Goal: Task Accomplishment & Management: Manage account settings

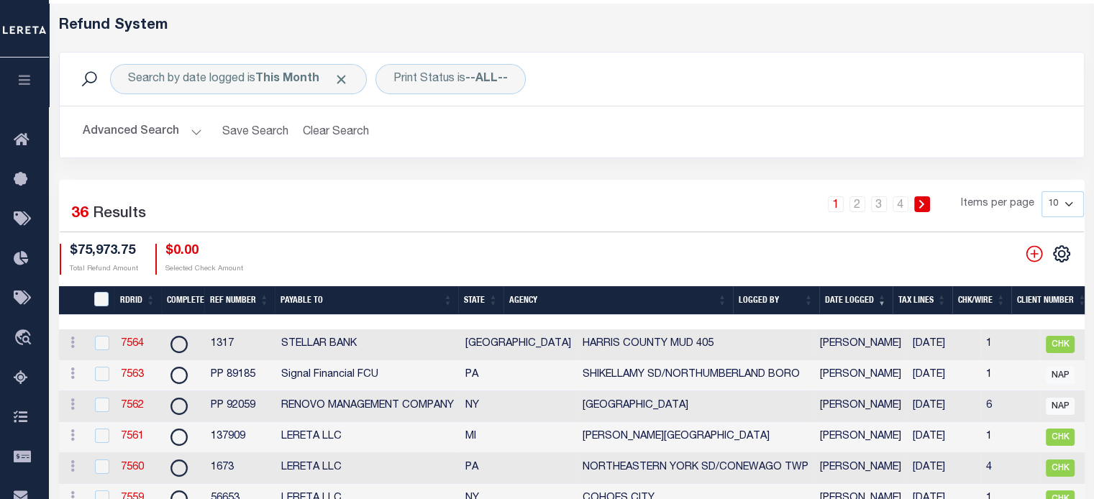
scroll to position [55, 0]
click at [1038, 251] on icon "" at bounding box center [1034, 254] width 19 height 19
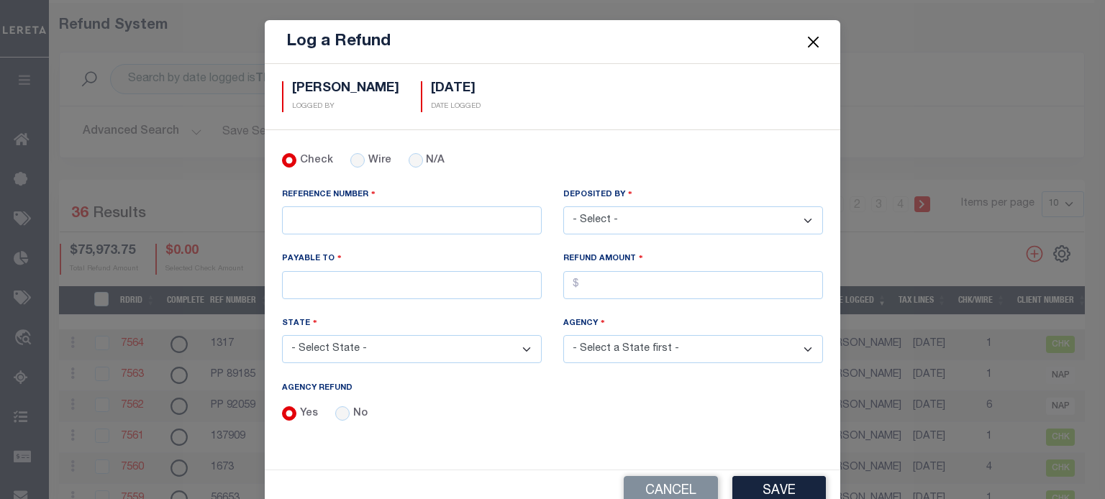
click at [808, 37] on button "Close" at bounding box center [813, 41] width 19 height 19
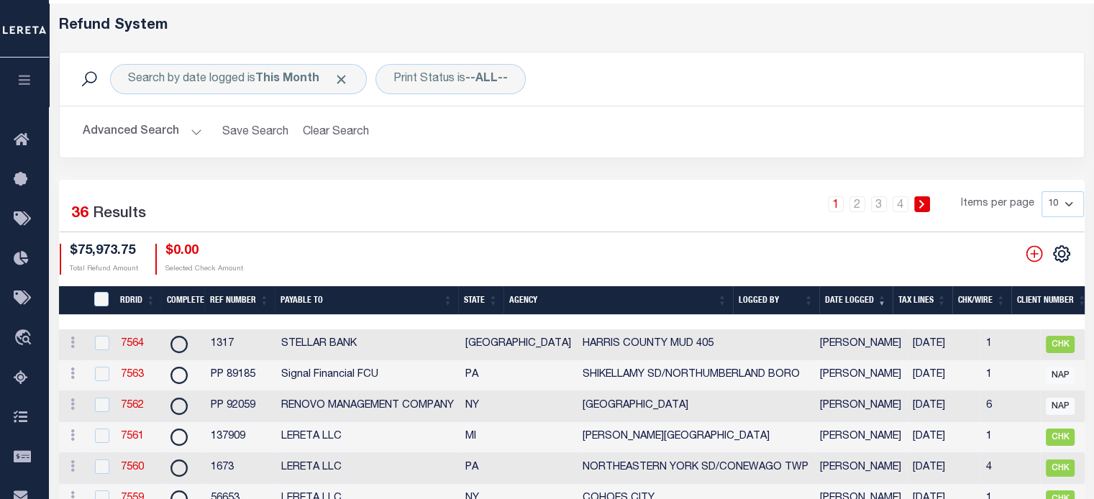
scroll to position [270, 0]
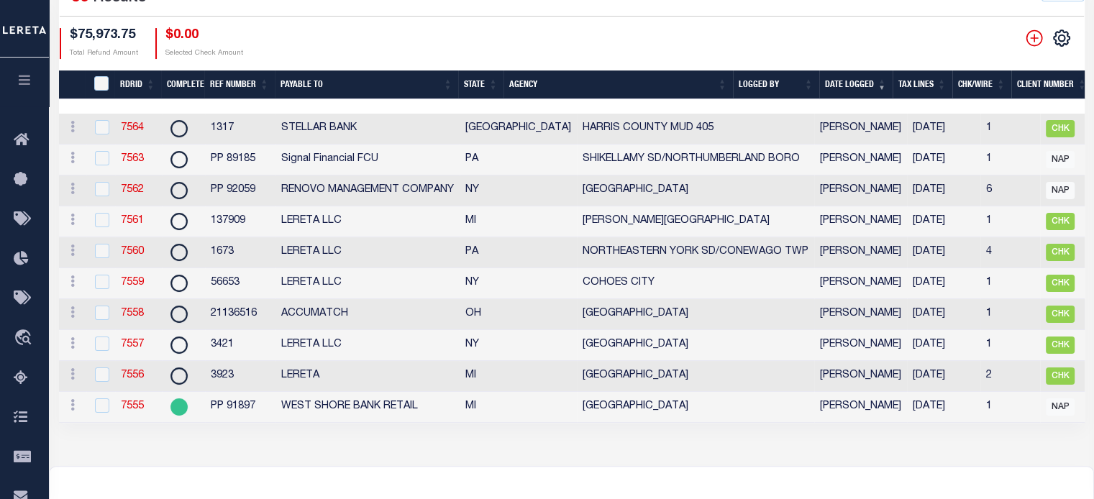
click at [142, 309] on td "7558" at bounding box center [138, 314] width 47 height 31
checkbox input "true"
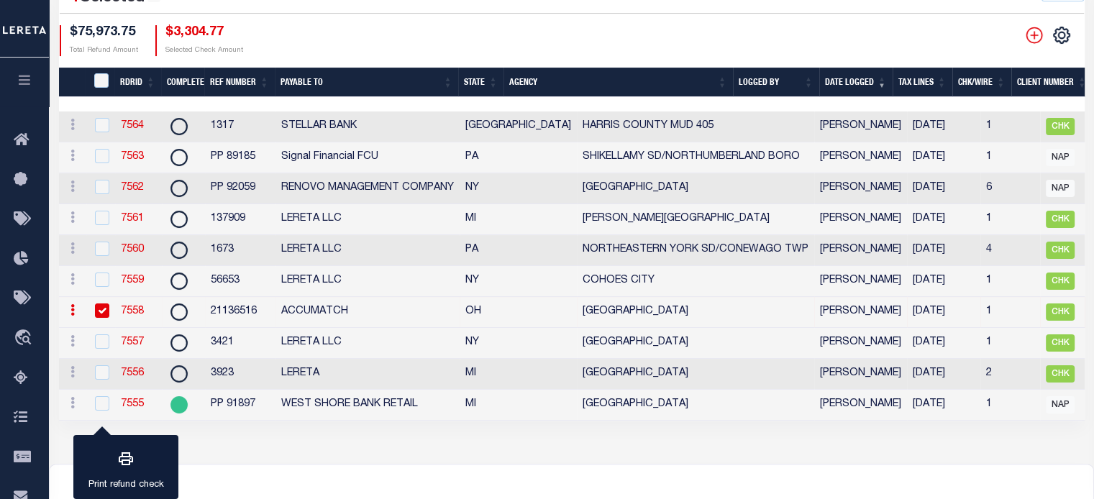
click at [130, 315] on link "7558" at bounding box center [132, 311] width 23 height 10
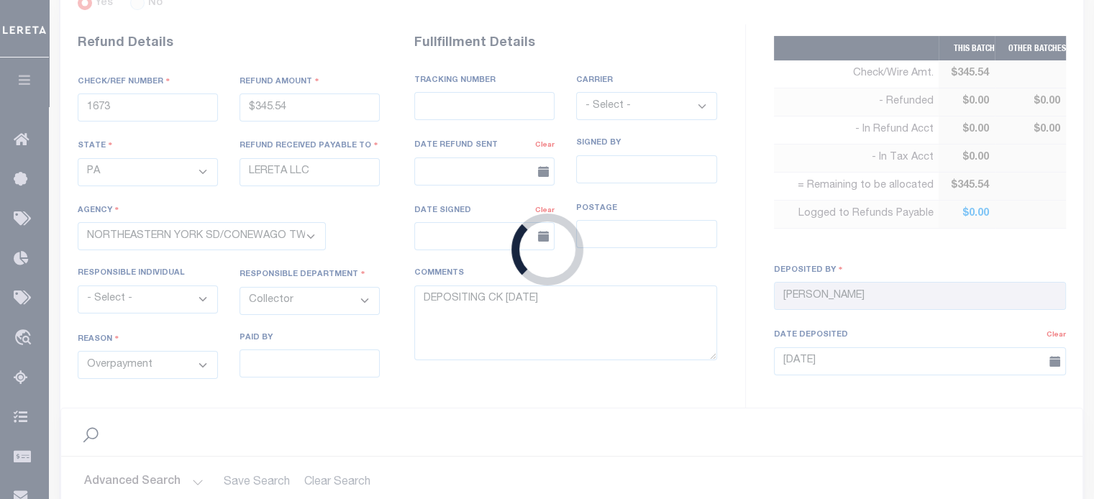
scroll to position [286, 0]
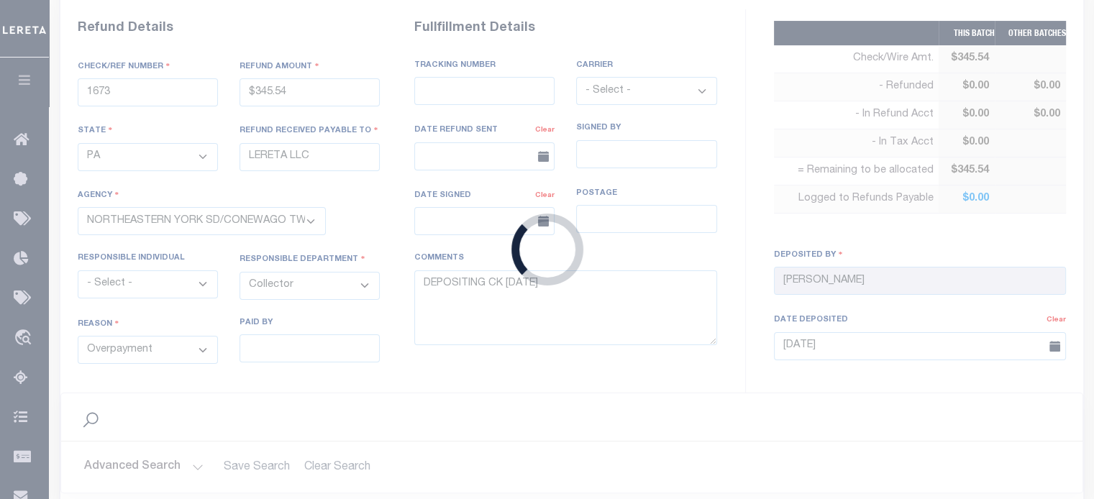
type input "21136516"
type input "$3,304.77"
select select "OH"
type input "ACCUMATCH"
select select
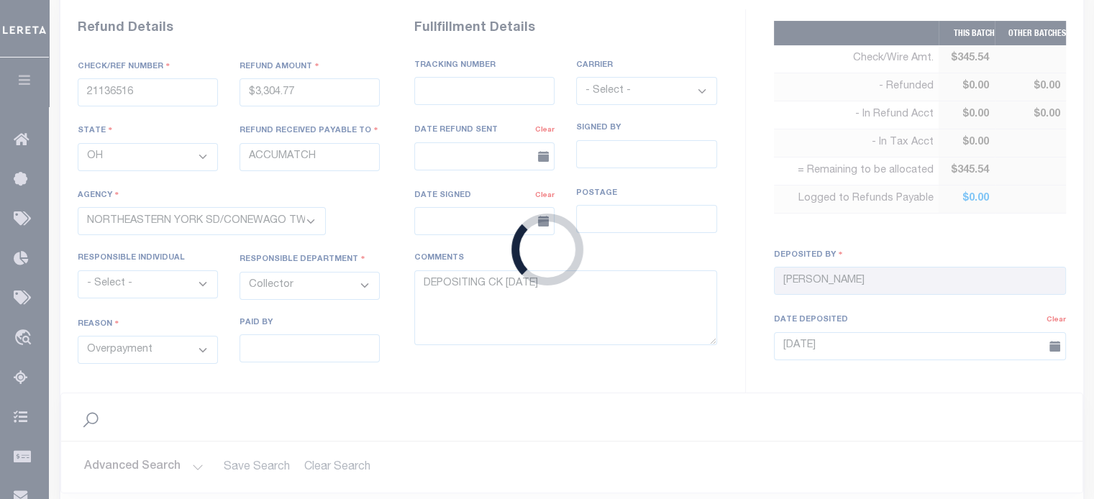
type textarea "ENDORSING CK TO LENDER"
type input "[DATE]"
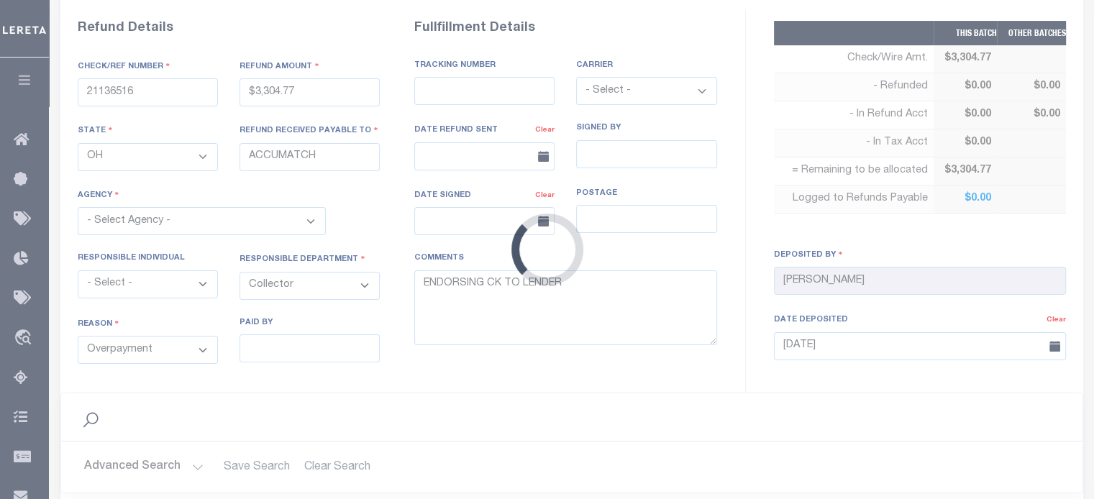
select select "3904900000"
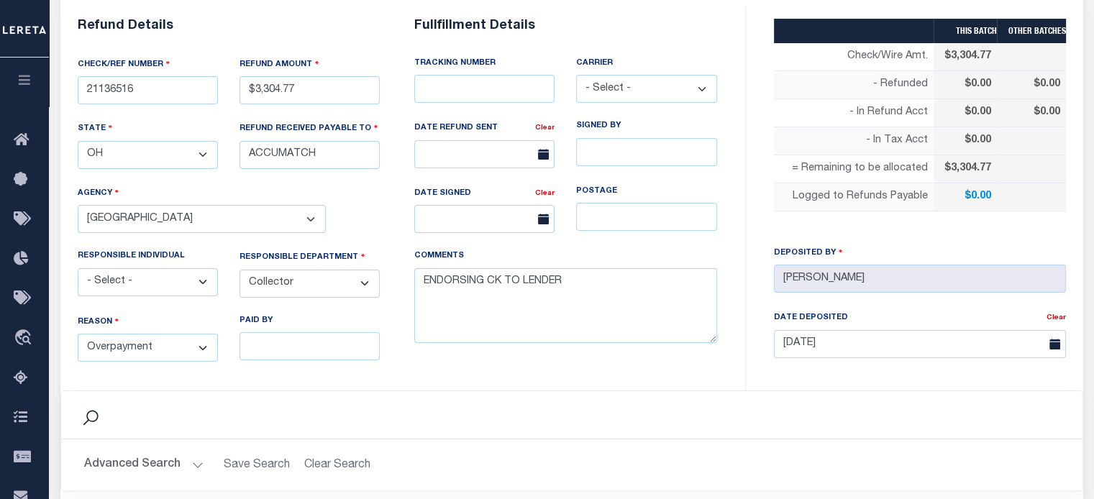
scroll to position [503, 0]
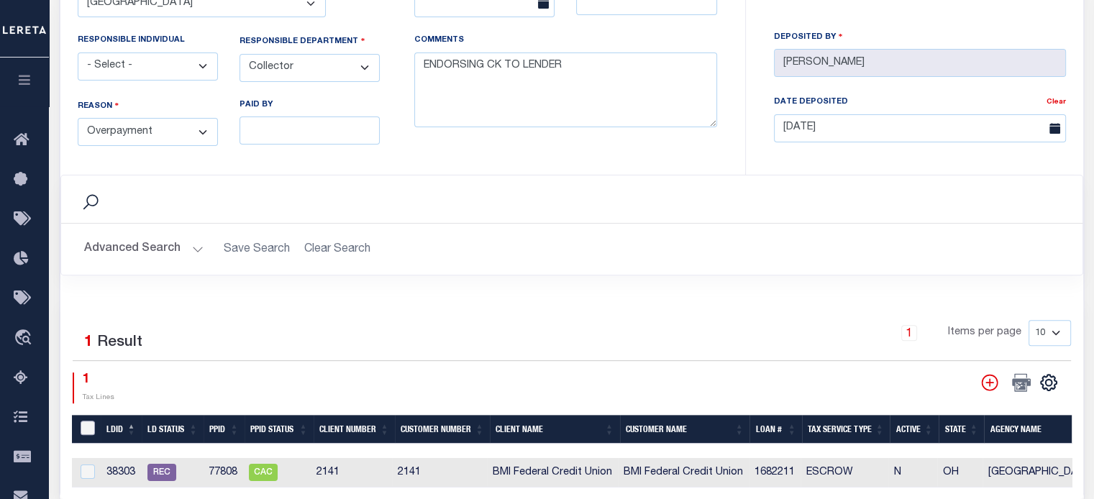
click at [87, 424] on input "LDBatchId" at bounding box center [88, 428] width 14 height 14
checkbox input "true"
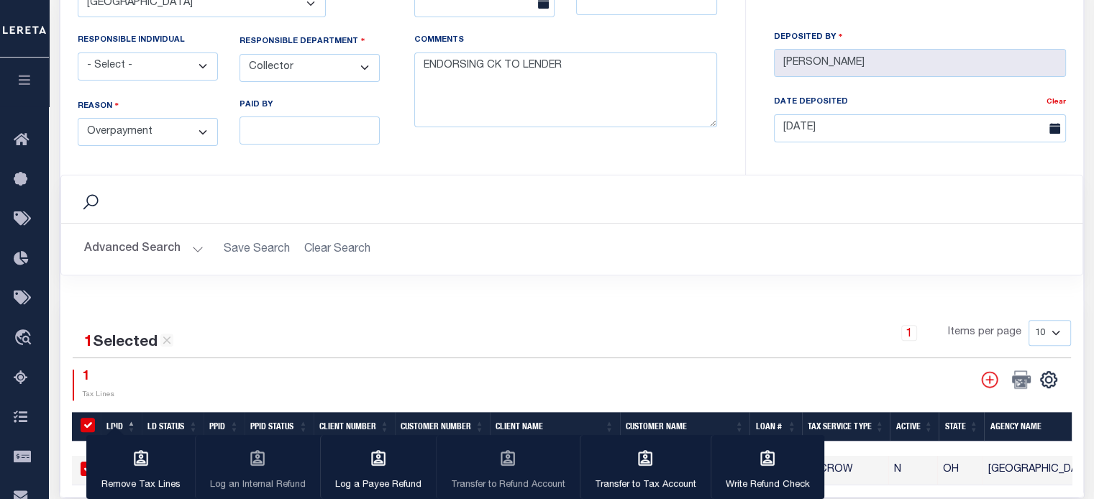
scroll to position [647, 0]
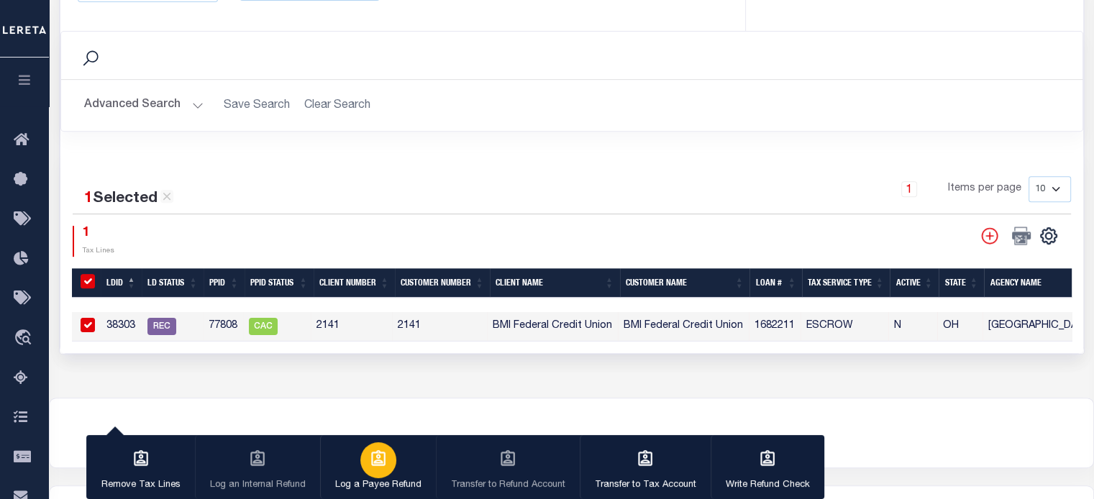
click at [383, 465] on icon "button" at bounding box center [378, 458] width 19 height 19
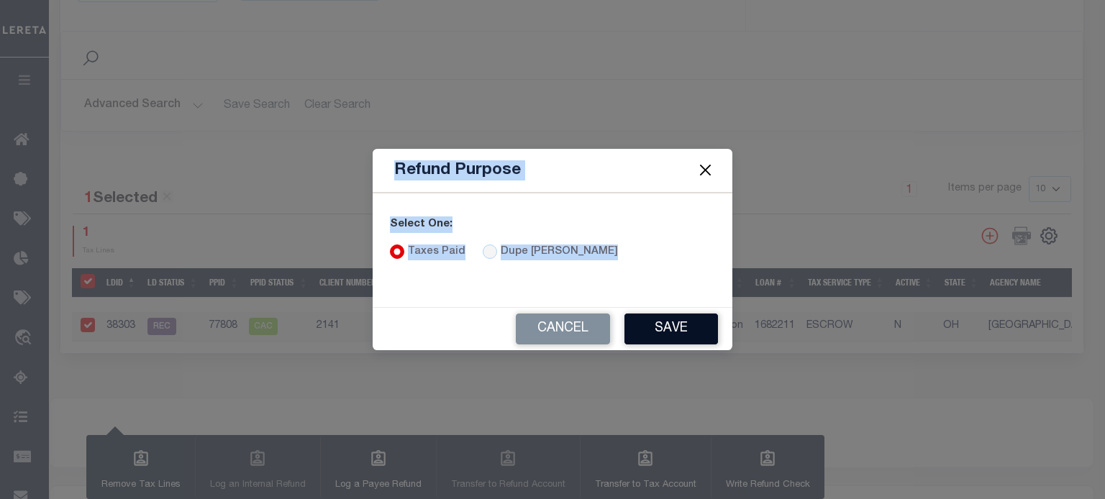
click at [662, 329] on button "Save" at bounding box center [670, 329] width 93 height 31
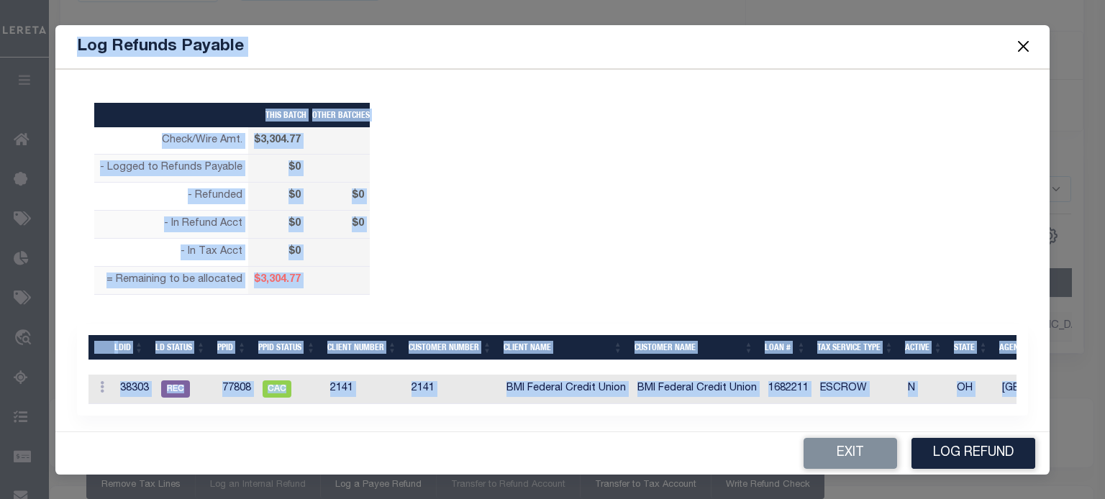
drag, startPoint x: 476, startPoint y: 183, endPoint x: 440, endPoint y: 216, distance: 48.9
click at [476, 183] on div "THIS BATCH OTHER BATCHES Check/Wire Amt. $3,304.77 $0 $0 $0 $0" at bounding box center [552, 207] width 972 height 232
click at [102, 388] on icon at bounding box center [102, 387] width 4 height 12
drag, startPoint x: 119, startPoint y: 426, endPoint x: 152, endPoint y: 387, distance: 52.0
click at [119, 426] on link "Edit" at bounding box center [127, 433] width 65 height 24
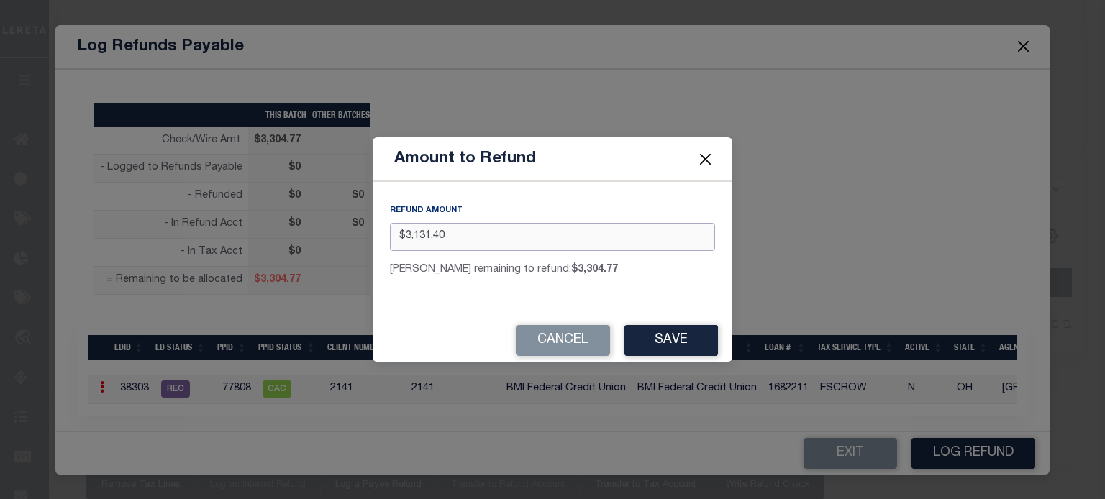
type input "$3,131.40"
click at [664, 332] on button "Save" at bounding box center [670, 340] width 93 height 31
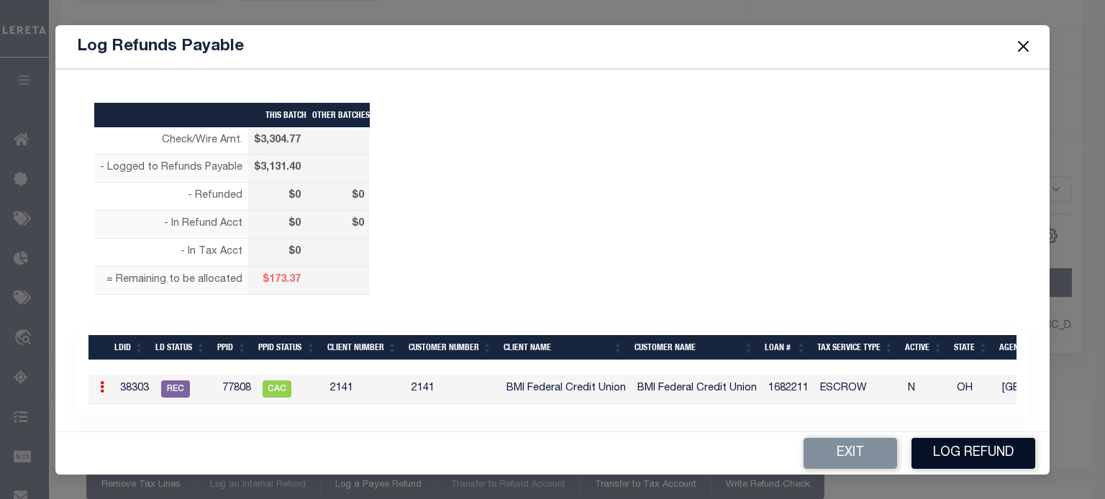
click at [987, 449] on button "Log Refund" at bounding box center [973, 453] width 124 height 31
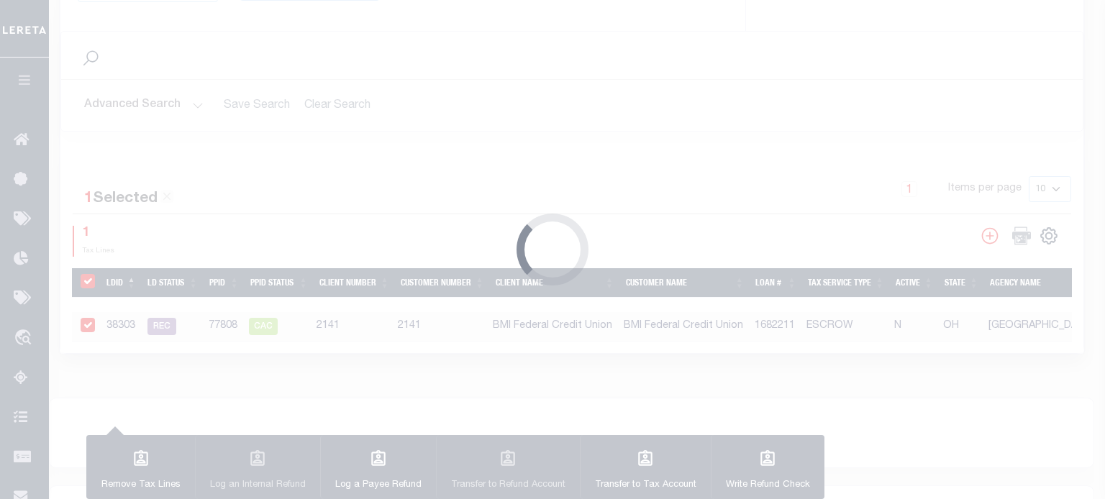
type input "$3,304.77"
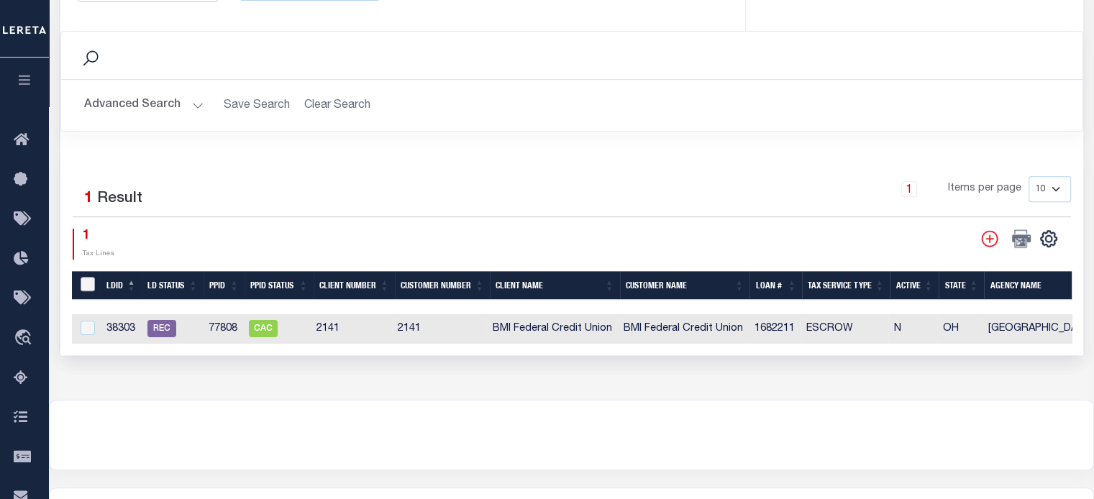
drag, startPoint x: 85, startPoint y: 277, endPoint x: 100, endPoint y: 292, distance: 21.4
click at [85, 277] on input "LDBatchId" at bounding box center [88, 284] width 14 height 14
checkbox input "true"
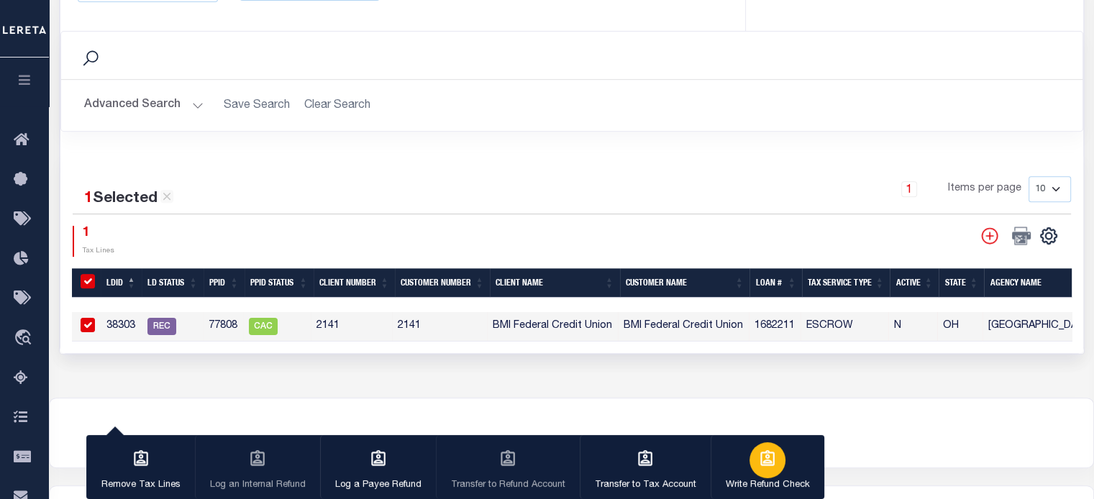
click at [776, 458] on div "button" at bounding box center [767, 460] width 36 height 36
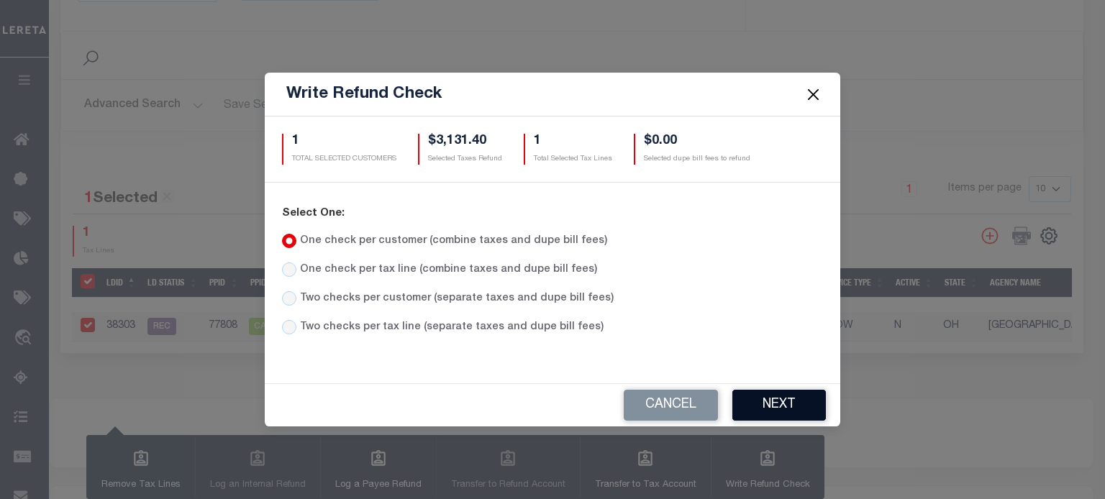
click at [769, 406] on button "Next" at bounding box center [778, 405] width 93 height 31
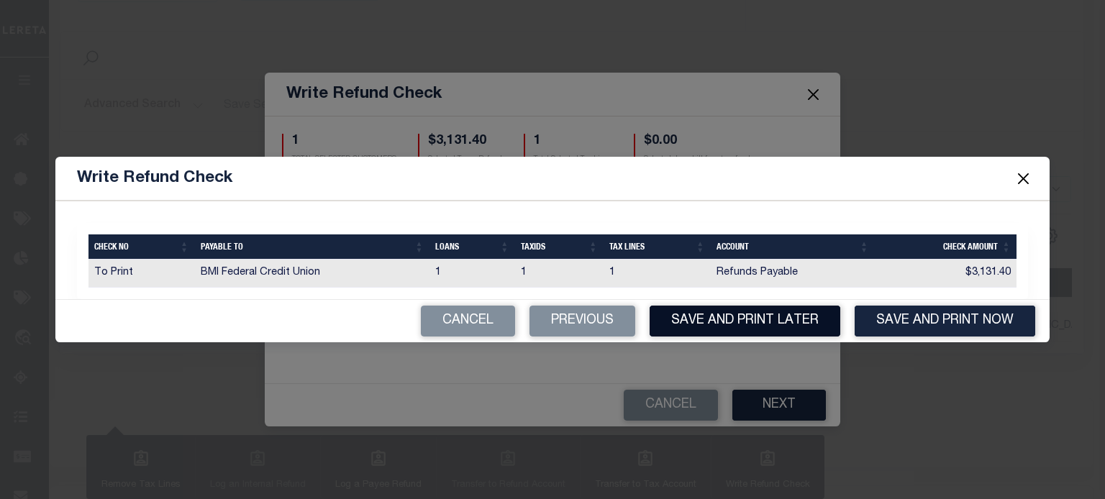
click at [729, 321] on button "Save and Print Later" at bounding box center [744, 321] width 191 height 31
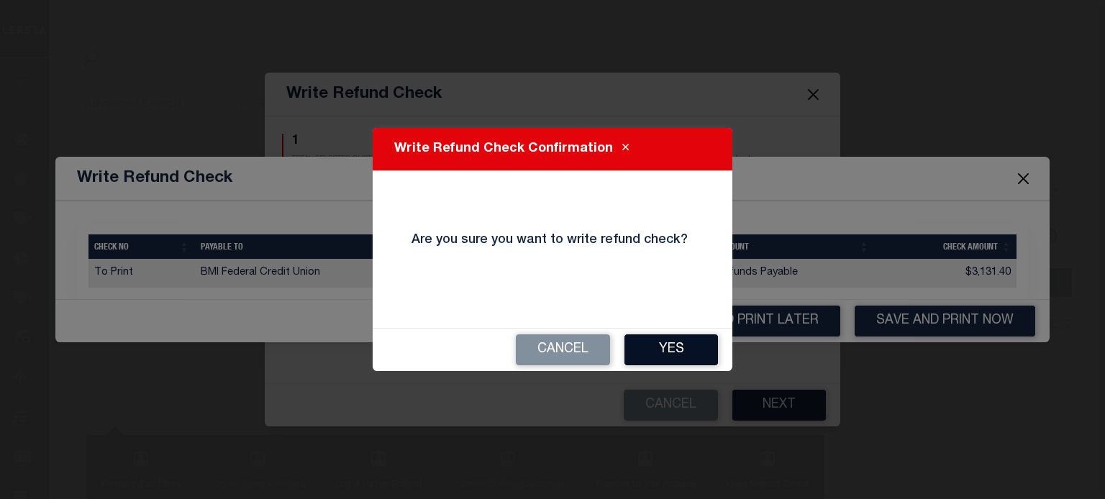
click at [672, 344] on button "Yes" at bounding box center [670, 349] width 93 height 31
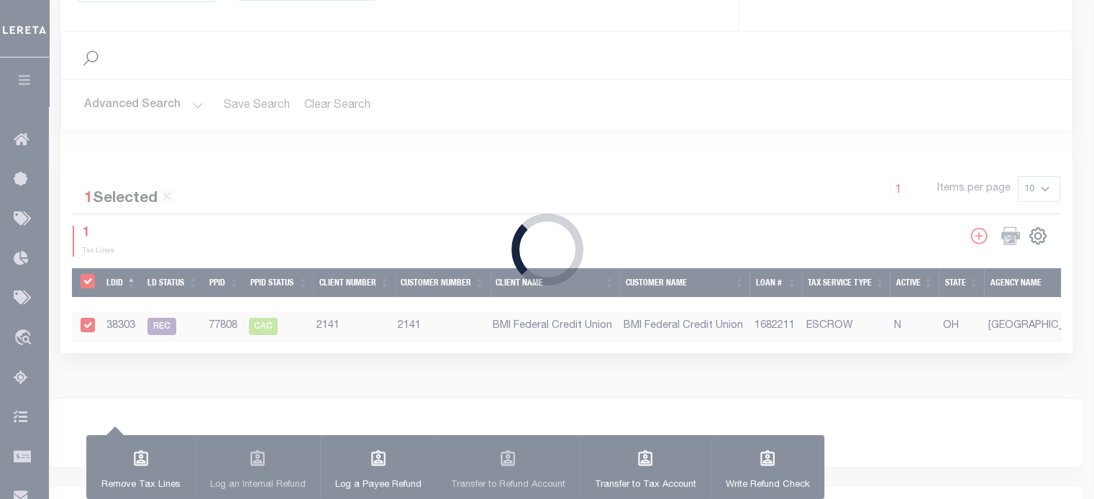
type input "$3,304.77"
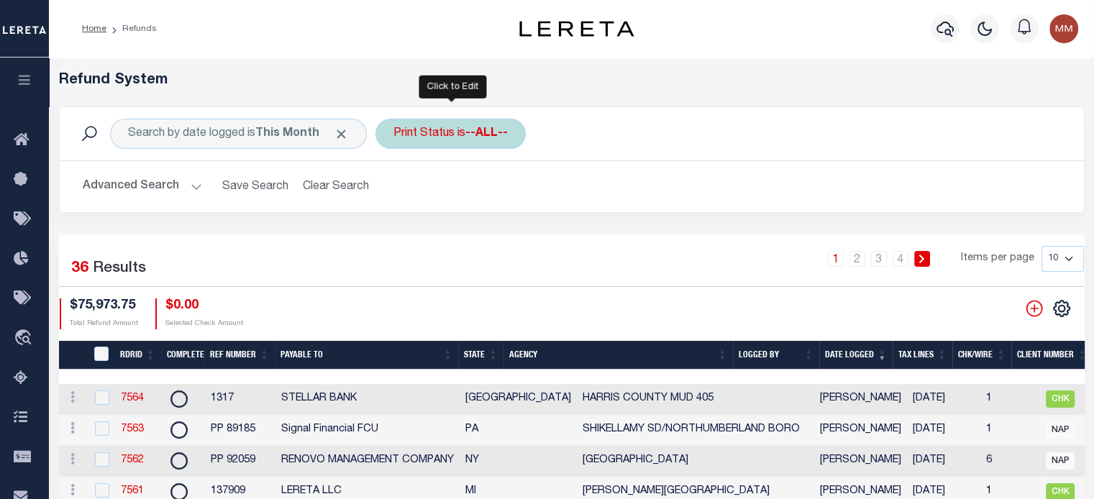
click at [465, 137] on div "Print Status is --ALL--" at bounding box center [450, 134] width 150 height 30
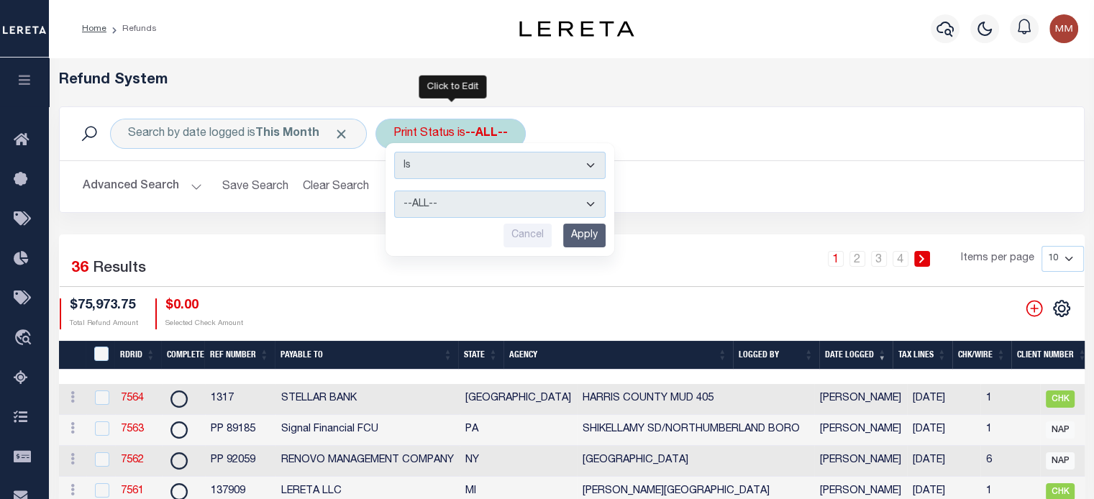
click at [458, 206] on select "--ALL-- Ready to Write Ready to Print Printed" at bounding box center [499, 204] width 211 height 27
select select "Ready to Print"
click at [394, 191] on select "--ALL-- Ready to Write Ready to Print Printed" at bounding box center [499, 204] width 211 height 27
click at [572, 237] on input "Apply" at bounding box center [584, 236] width 42 height 24
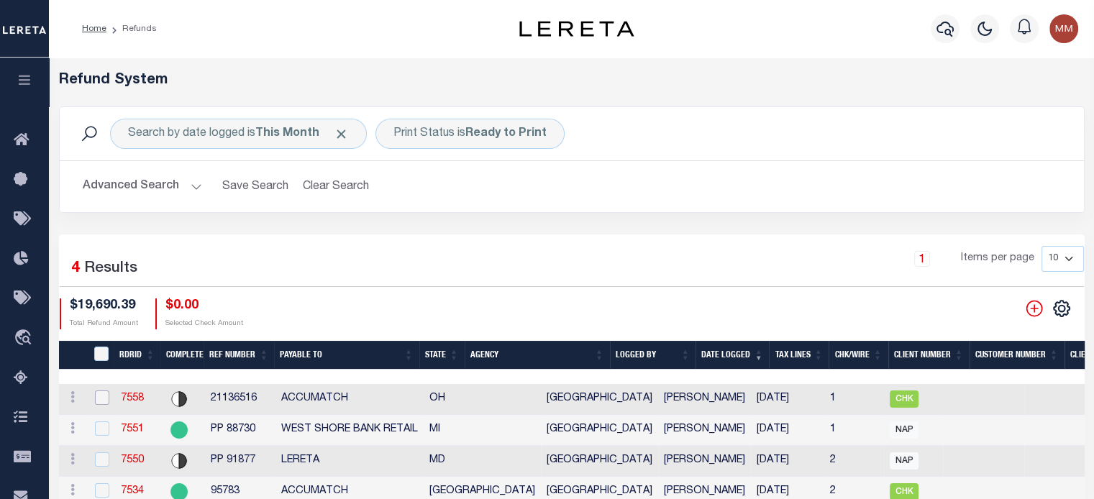
click at [98, 395] on input "checkbox" at bounding box center [102, 397] width 14 height 14
checkbox input "true"
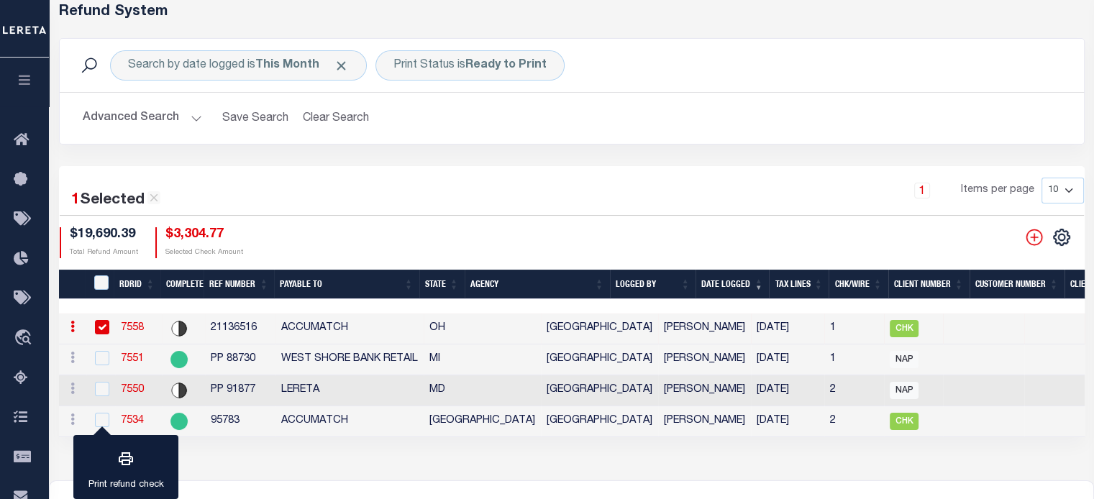
scroll to position [72, 0]
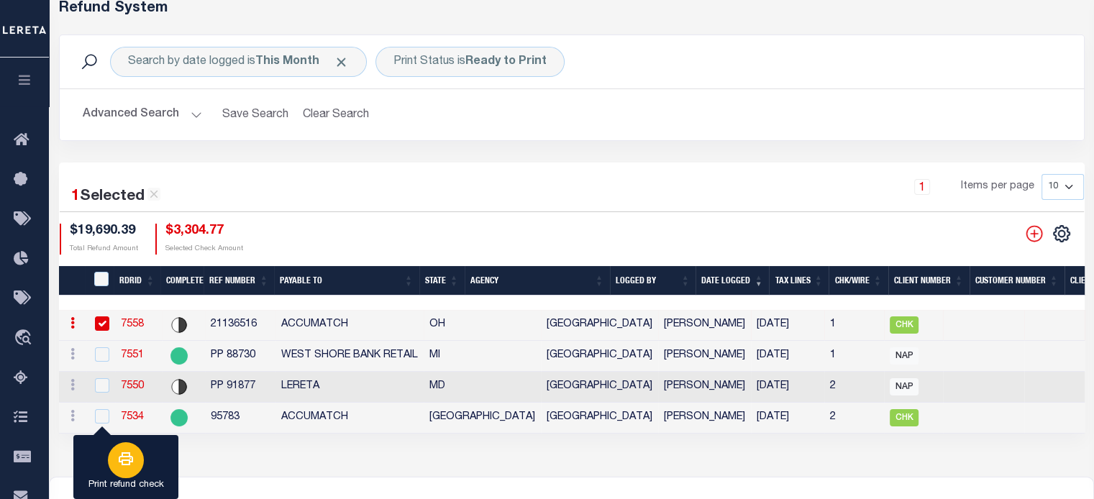
click at [168, 447] on button "Print refund check" at bounding box center [125, 467] width 105 height 65
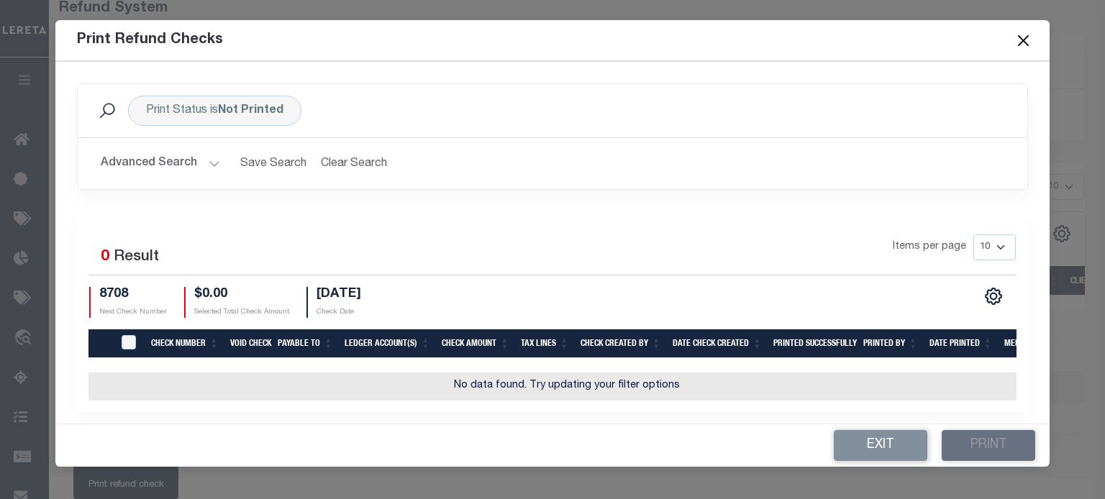
click at [118, 381] on td "No data found. Try updating your filter options" at bounding box center [566, 387] width 956 height 28
click at [109, 390] on td "No data found. Try updating your filter options" at bounding box center [566, 387] width 956 height 28
click at [109, 388] on td "No data found. Try updating your filter options" at bounding box center [566, 387] width 956 height 28
click at [130, 340] on input "TIQA Select" at bounding box center [129, 342] width 14 height 14
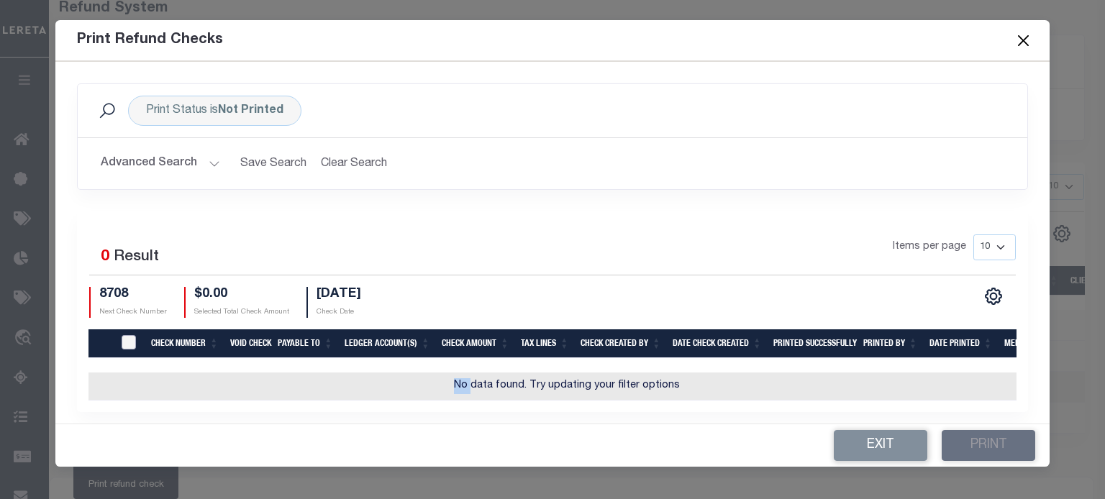
checkbox input "true"
click at [1024, 40] on button "Close" at bounding box center [1022, 40] width 19 height 19
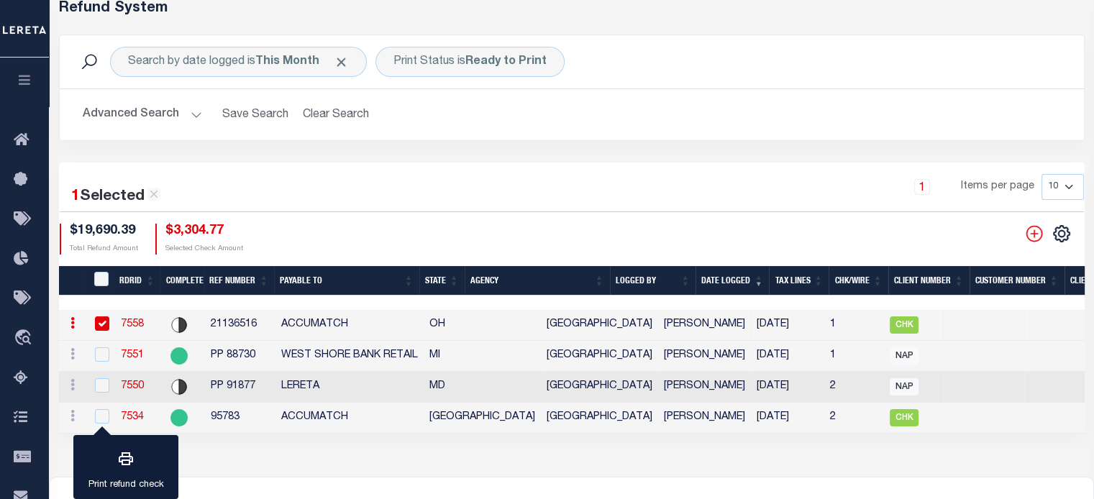
click at [126, 324] on link "7558" at bounding box center [132, 324] width 23 height 10
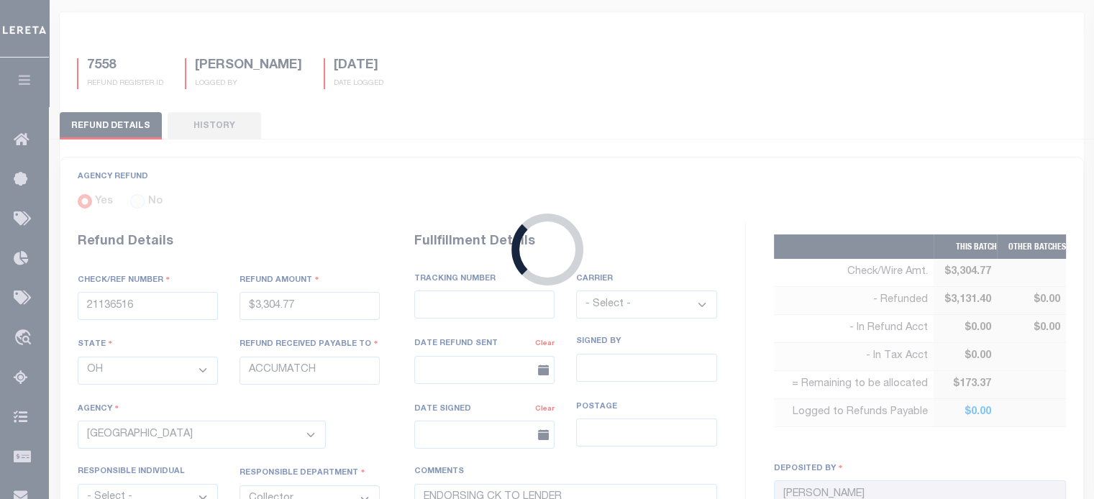
scroll to position [559, 0]
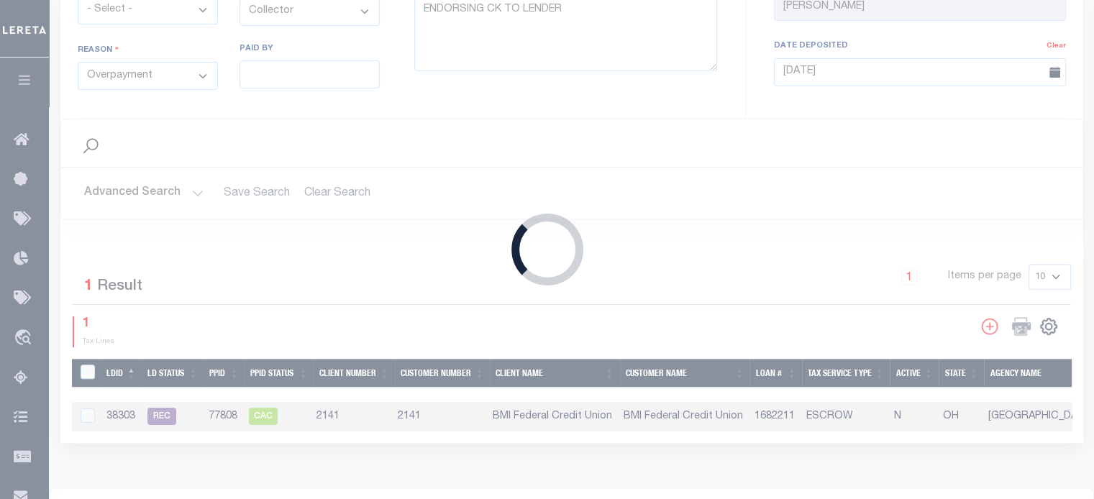
type input "$3,304.77"
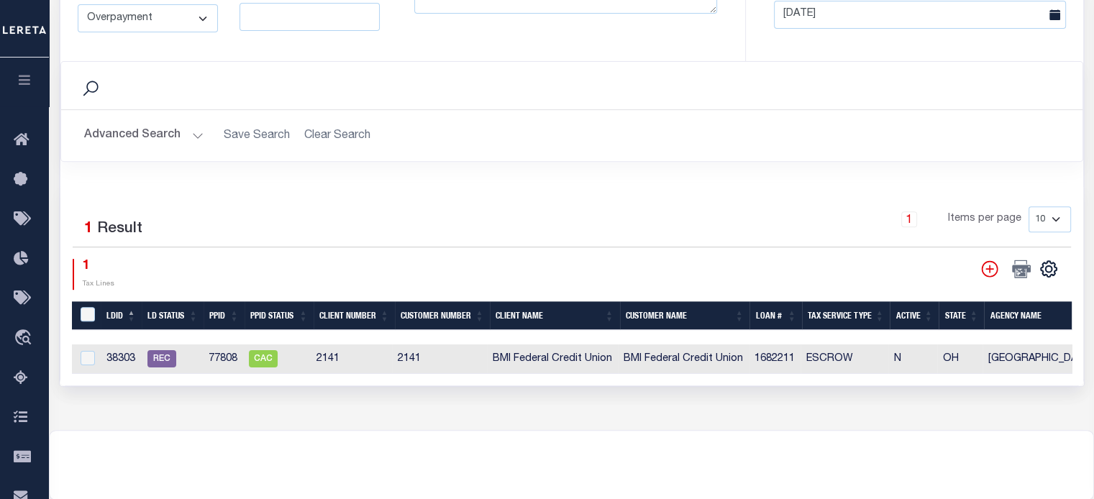
scroll to position [719, 0]
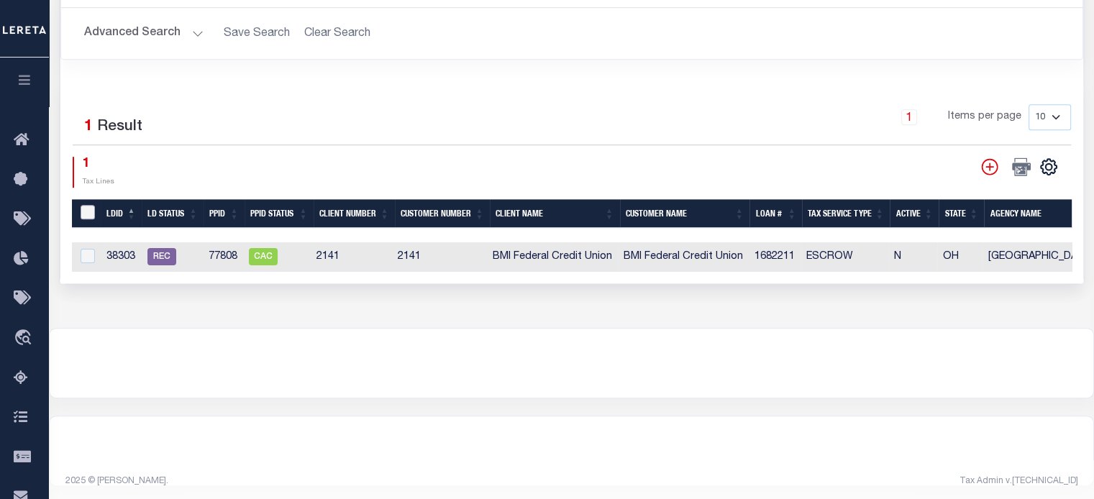
click at [86, 206] on input "LDBatchId" at bounding box center [88, 212] width 14 height 14
checkbox input "true"
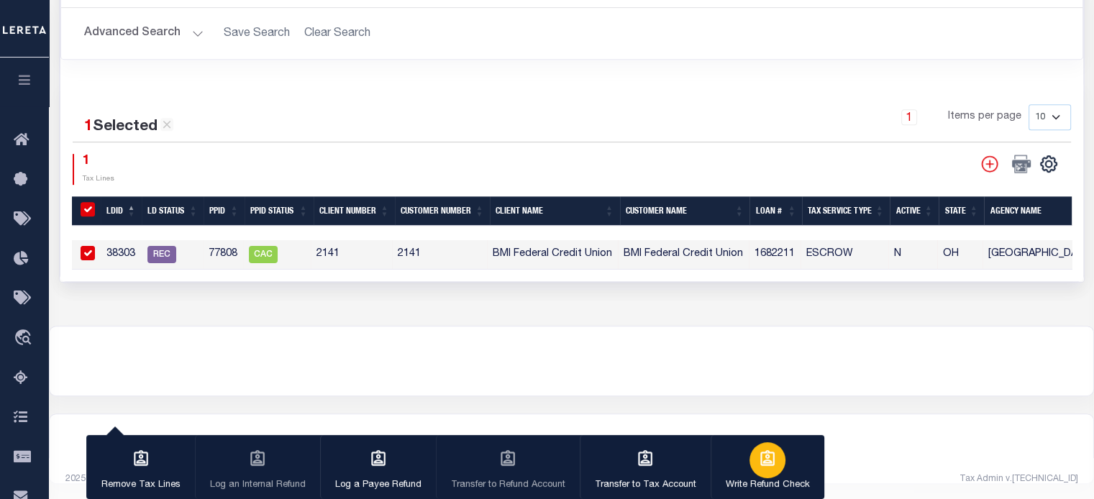
click at [769, 470] on div "button" at bounding box center [767, 460] width 36 height 36
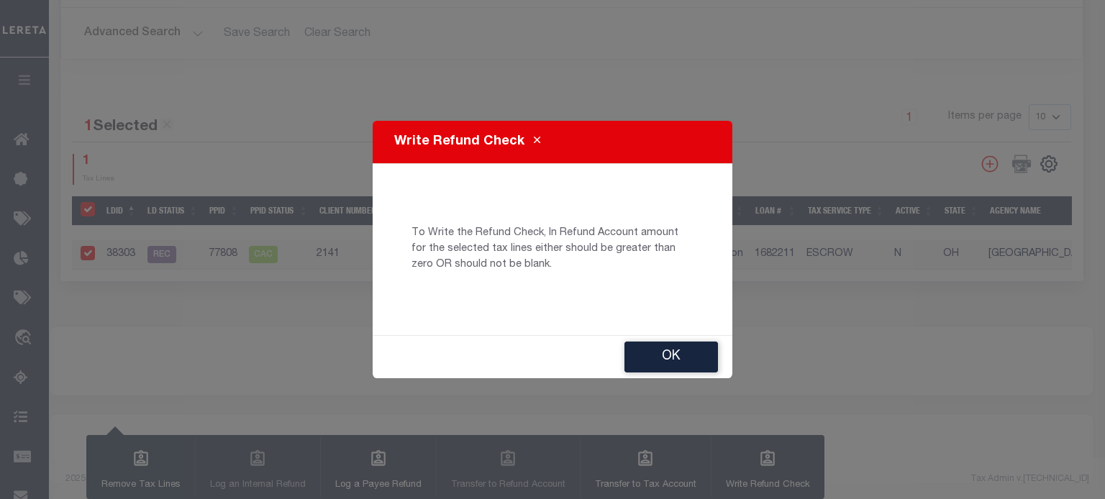
click at [670, 357] on button "Ok" at bounding box center [670, 357] width 93 height 31
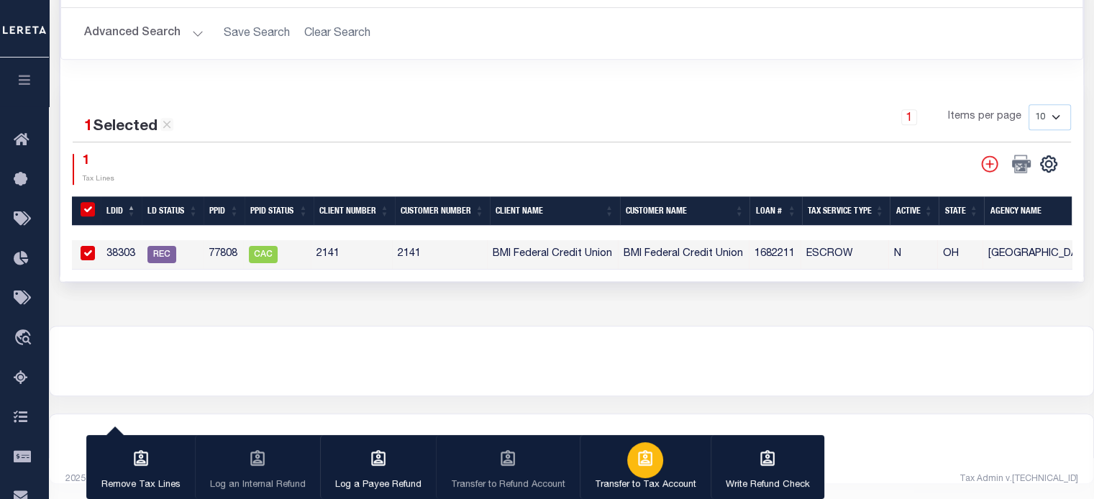
click at [636, 461] on icon "button" at bounding box center [645, 458] width 19 height 19
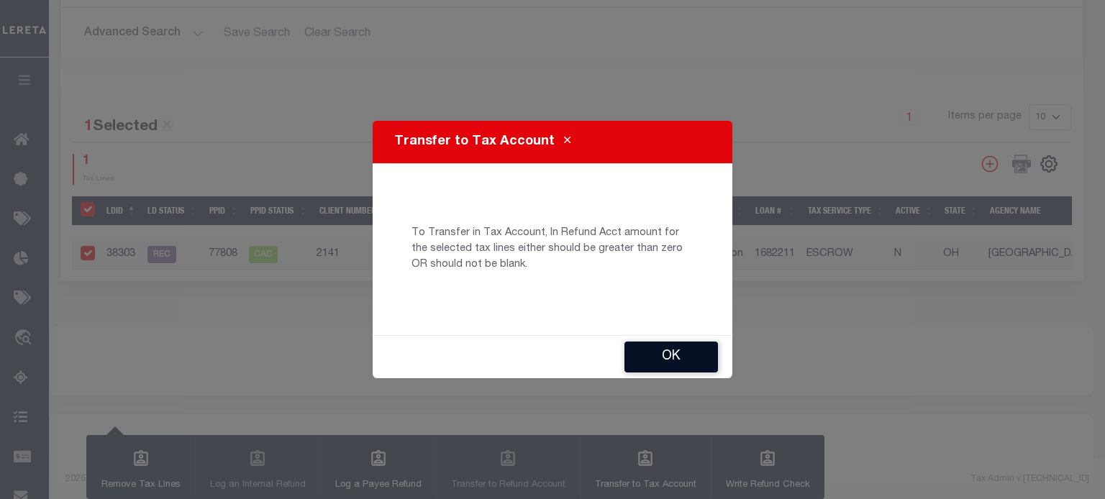
click at [662, 355] on button "Ok" at bounding box center [670, 357] width 93 height 31
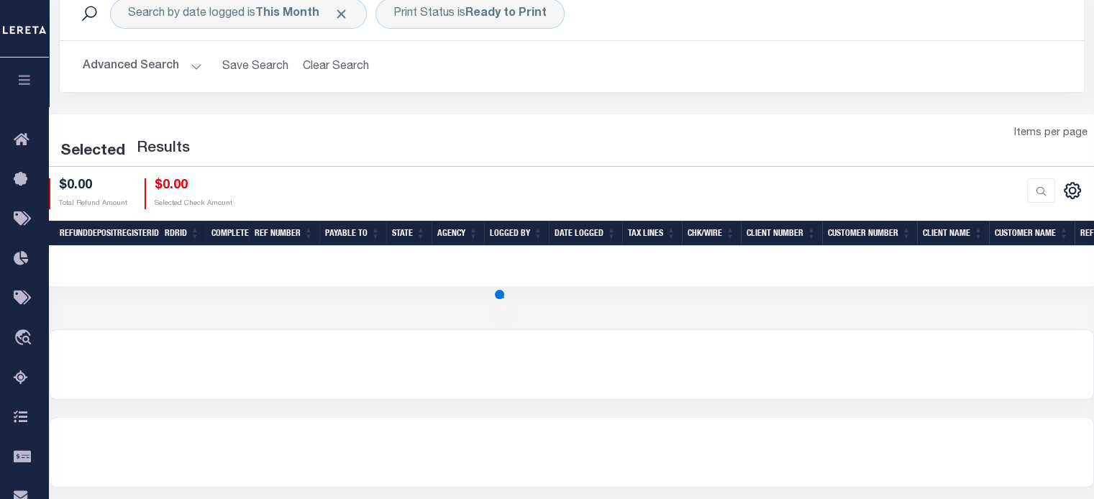
scroll to position [72, 0]
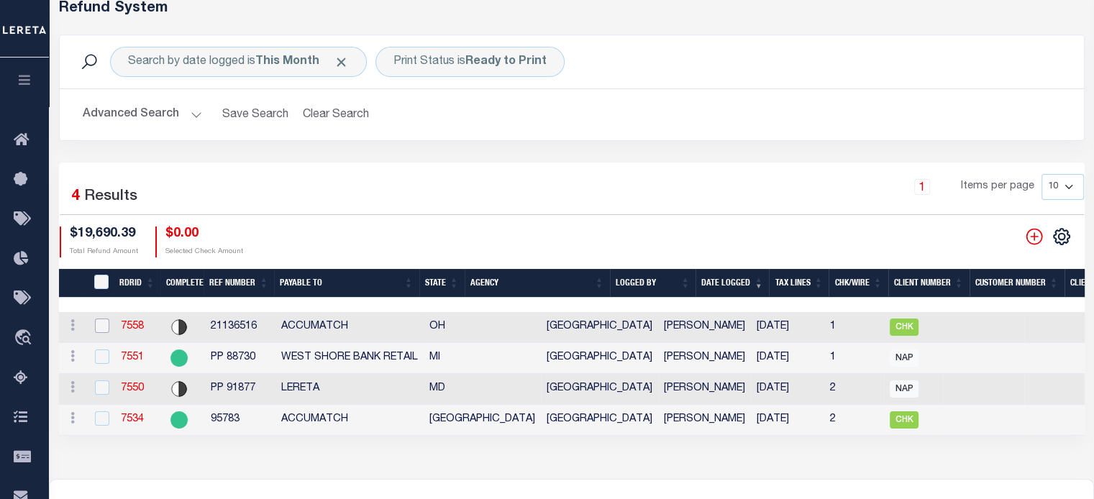
click at [101, 324] on input "checkbox" at bounding box center [102, 326] width 14 height 14
checkbox input "true"
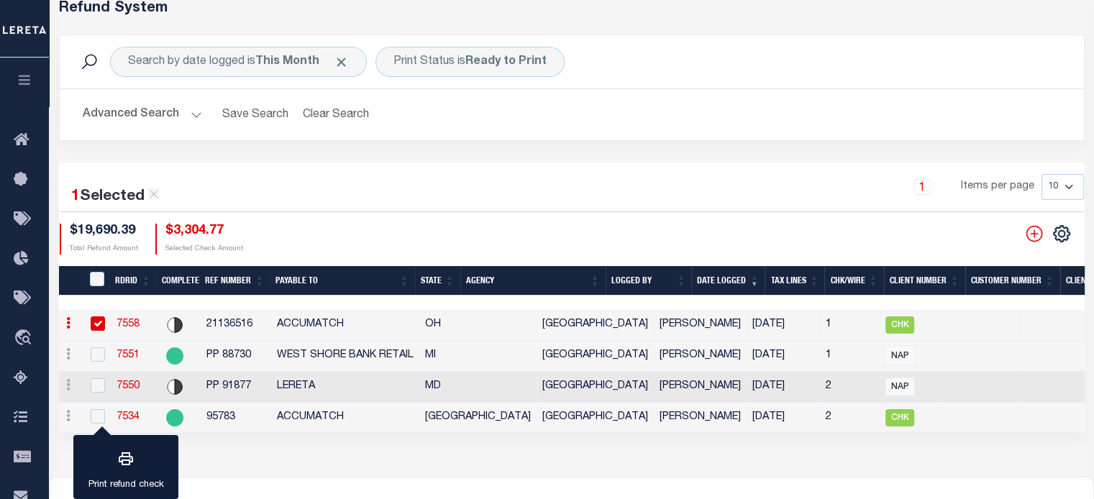
scroll to position [0, 0]
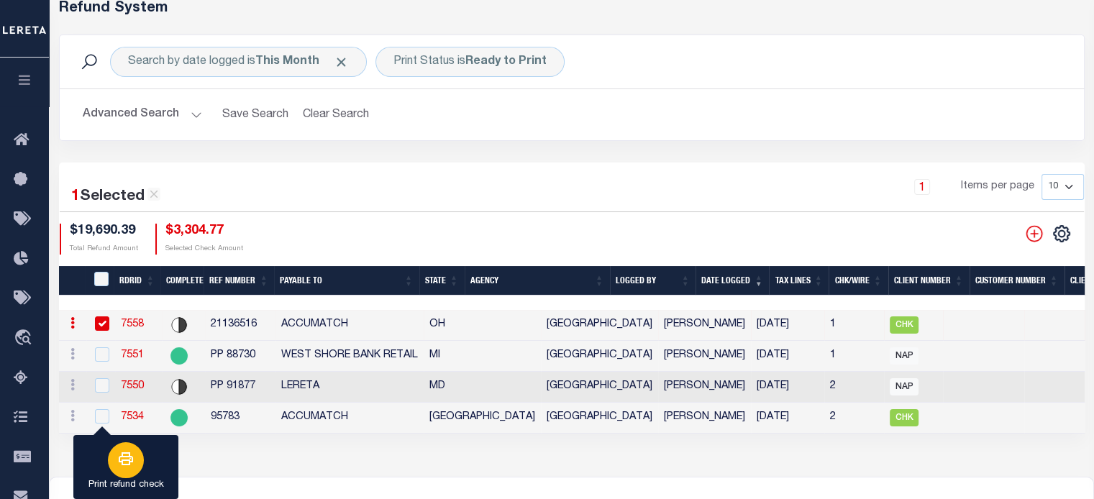
click at [164, 454] on button "Print refund check" at bounding box center [125, 467] width 105 height 65
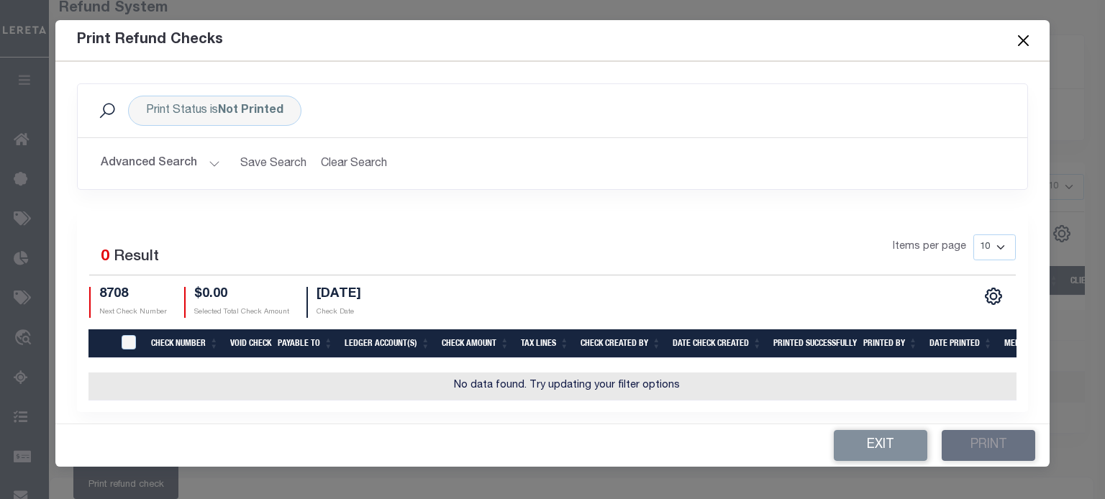
click at [457, 244] on div "Items per page 10 25 50 100" at bounding box center [671, 252] width 690 height 37
click at [1027, 42] on button "Close" at bounding box center [1022, 40] width 19 height 19
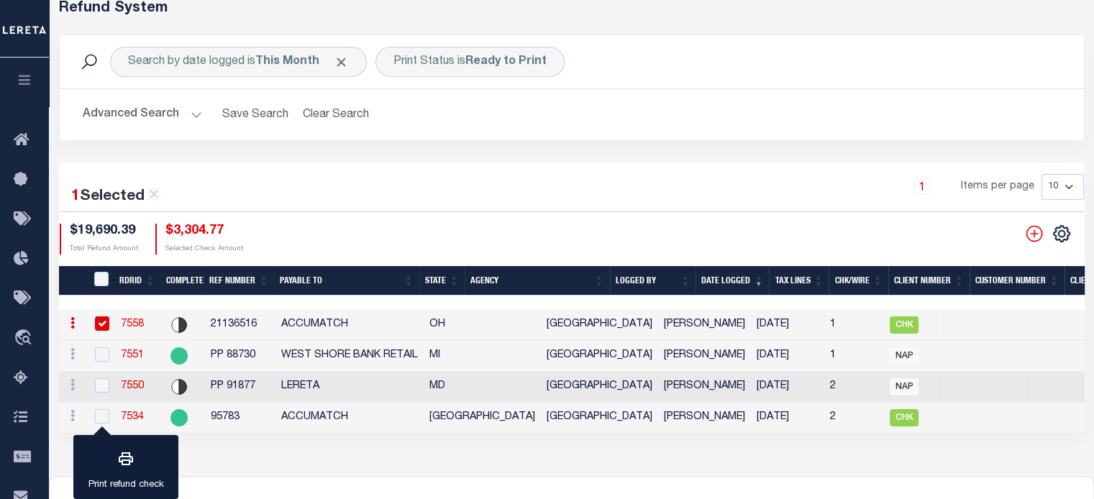
drag, startPoint x: 298, startPoint y: 487, endPoint x: 280, endPoint y: 459, distance: 33.7
click at [296, 477] on div "Refund System Search by date logged is This Month Print Status is Ready to Prin…" at bounding box center [571, 231] width 1045 height 491
click at [208, 241] on div "$3,304.77 Selected Check Amount" at bounding box center [199, 239] width 88 height 31
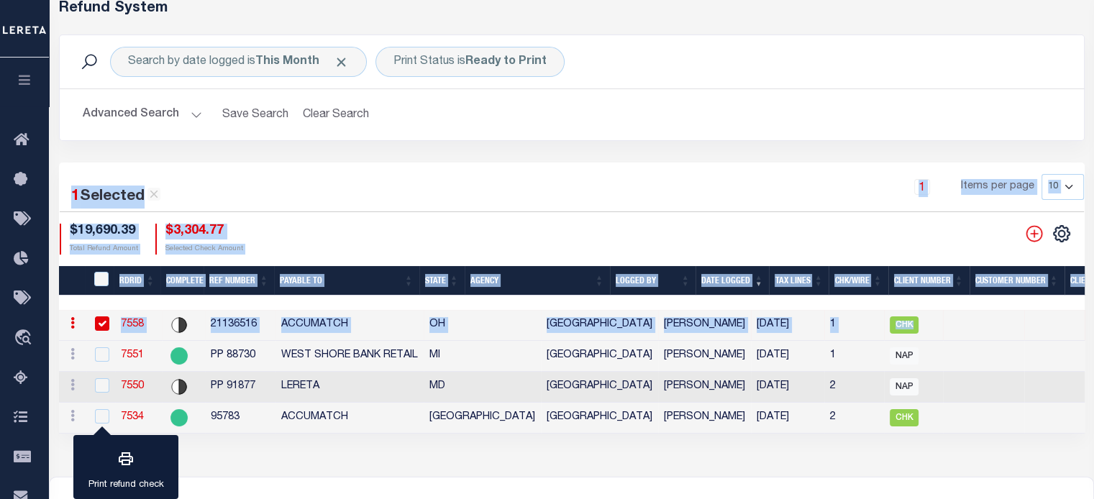
drag, startPoint x: 66, startPoint y: 191, endPoint x: 754, endPoint y: 287, distance: 694.9
click at [1019, 308] on div "1 Selected 4 Results 1 Items per page 10 25 50 100 $19,690.39" at bounding box center [572, 298] width 1026 height 271
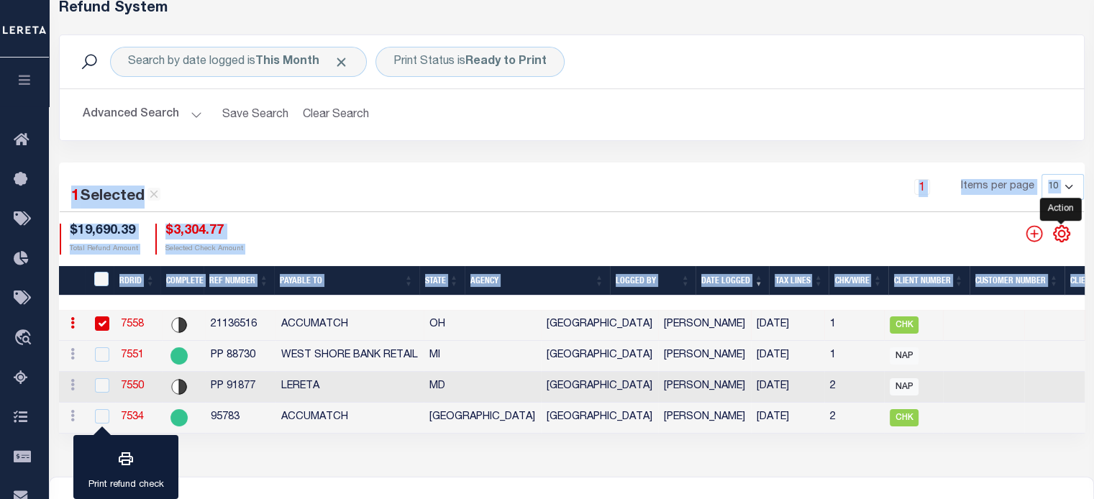
click at [1061, 231] on icon "" at bounding box center [1061, 234] width 6 height 6
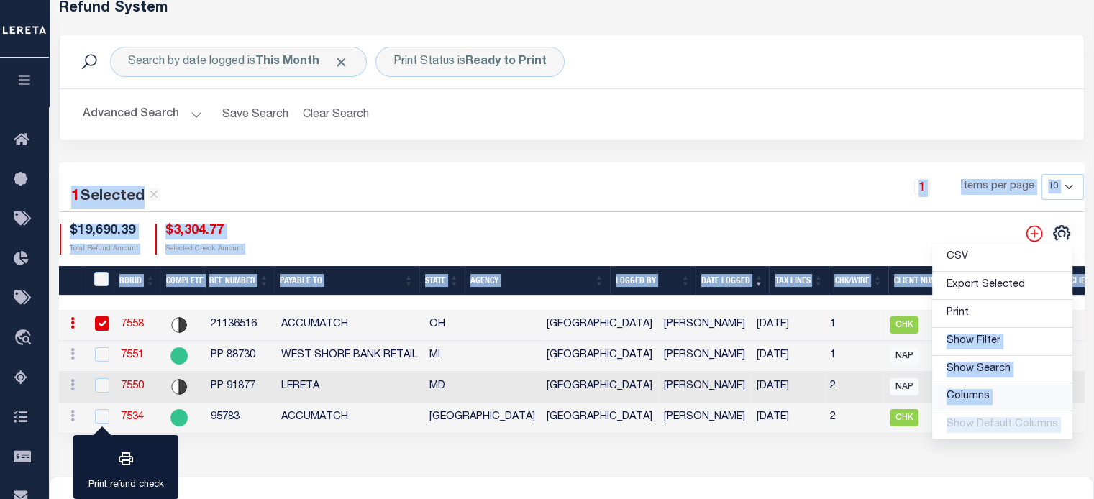
click at [959, 394] on span "Columns" at bounding box center [967, 396] width 43 height 10
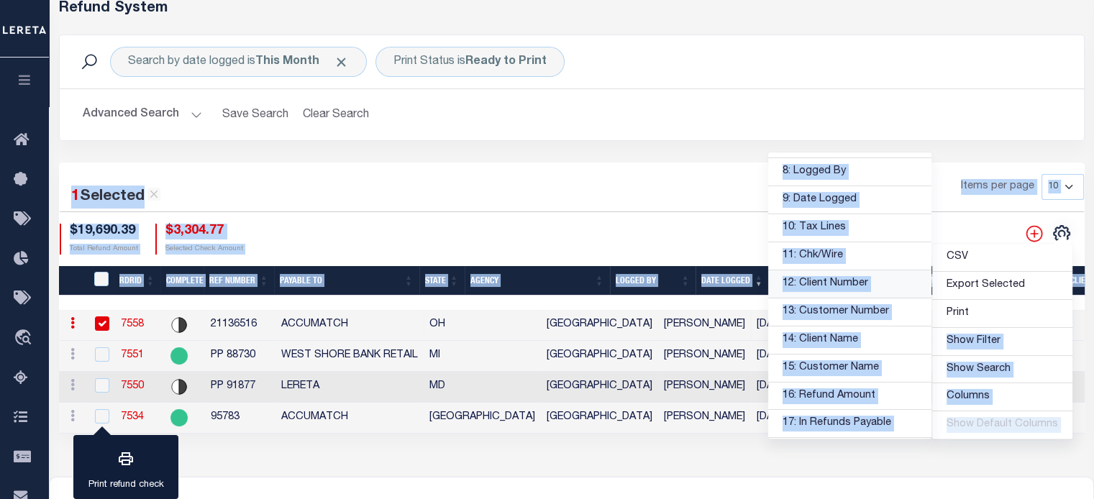
scroll to position [216, 0]
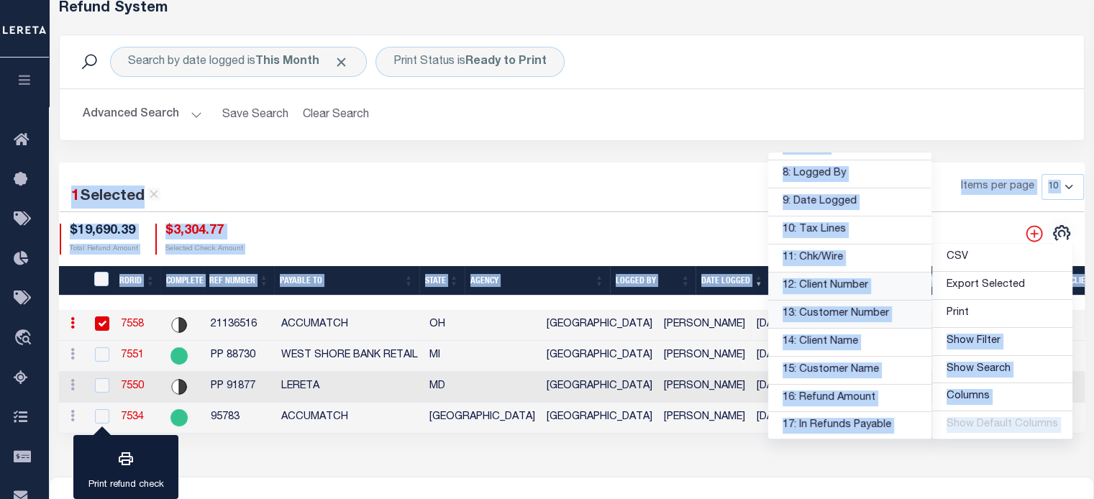
drag, startPoint x: 820, startPoint y: 278, endPoint x: 826, endPoint y: 306, distance: 28.1
click at [820, 280] on link "12: Client Number" at bounding box center [849, 287] width 163 height 28
drag, startPoint x: 828, startPoint y: 309, endPoint x: 829, endPoint y: 323, distance: 14.5
click at [828, 309] on link "13: Customer Number" at bounding box center [849, 315] width 163 height 28
drag, startPoint x: 828, startPoint y: 337, endPoint x: 833, endPoint y: 361, distance: 24.3
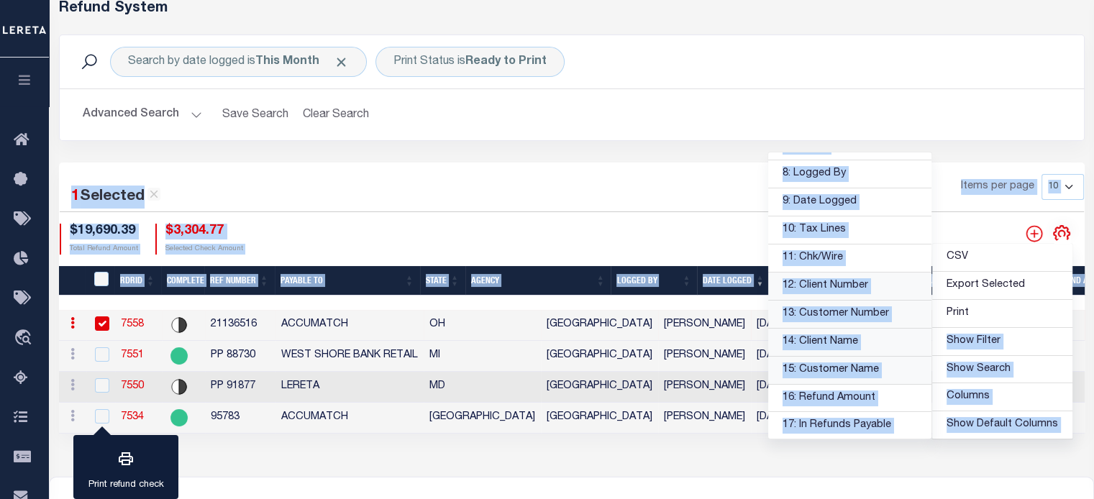
click at [828, 337] on link "14: Client Name" at bounding box center [849, 343] width 163 height 28
click at [834, 363] on link "15: Customer Name" at bounding box center [849, 371] width 163 height 28
click at [720, 191] on div "1 Items per page 10 25 50 100" at bounding box center [702, 192] width 763 height 37
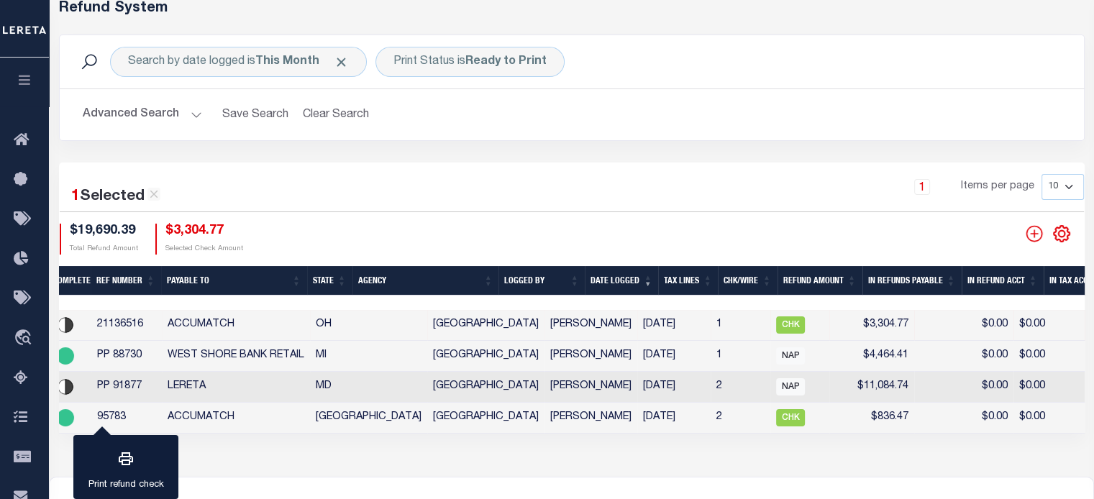
scroll to position [0, 256]
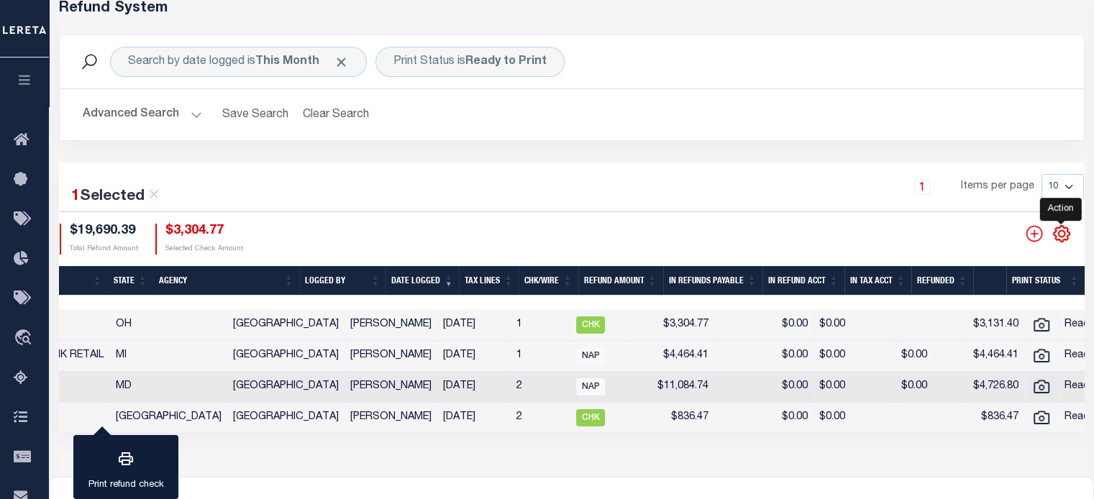
click at [1061, 233] on icon "" at bounding box center [1061, 233] width 19 height 19
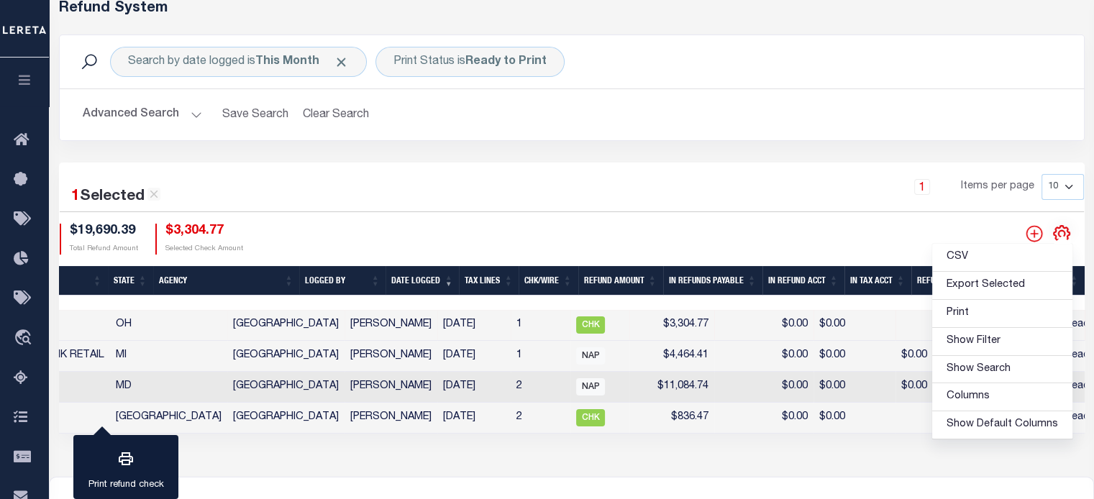
click at [569, 196] on div "1 Items per page 10 25 50 100" at bounding box center [702, 192] width 763 height 37
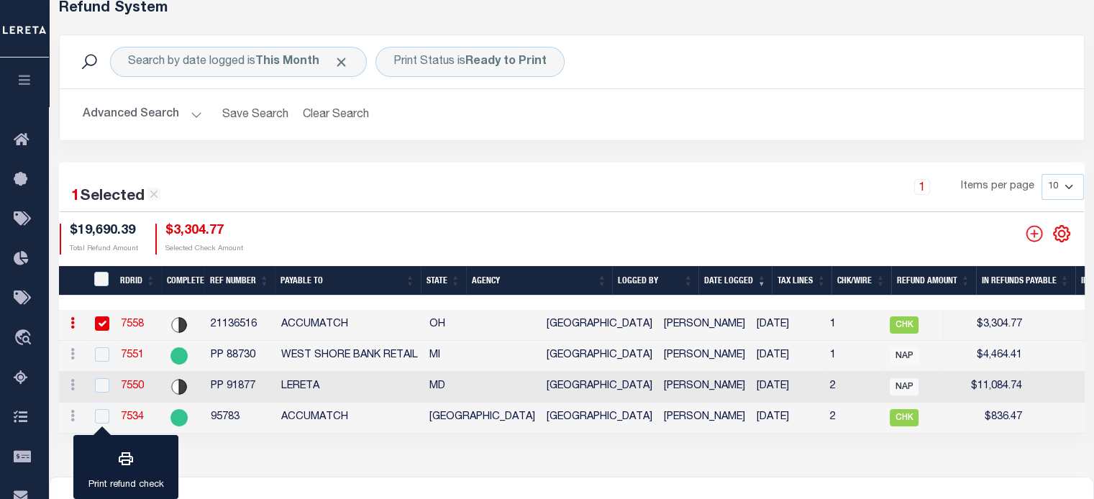
click at [131, 321] on link "7558" at bounding box center [132, 324] width 23 height 10
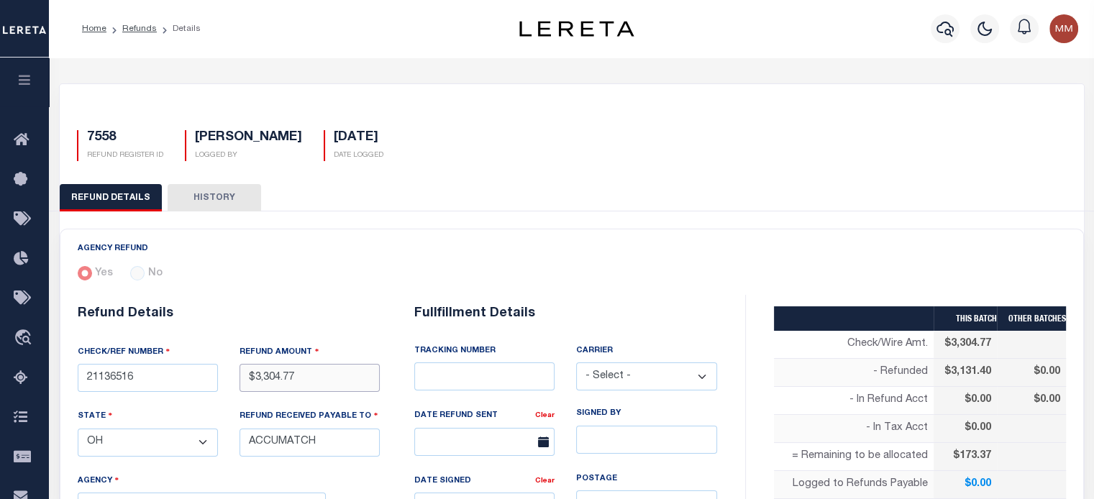
click at [309, 367] on input "$3,304.77" at bounding box center [309, 378] width 140 height 28
type input "$"
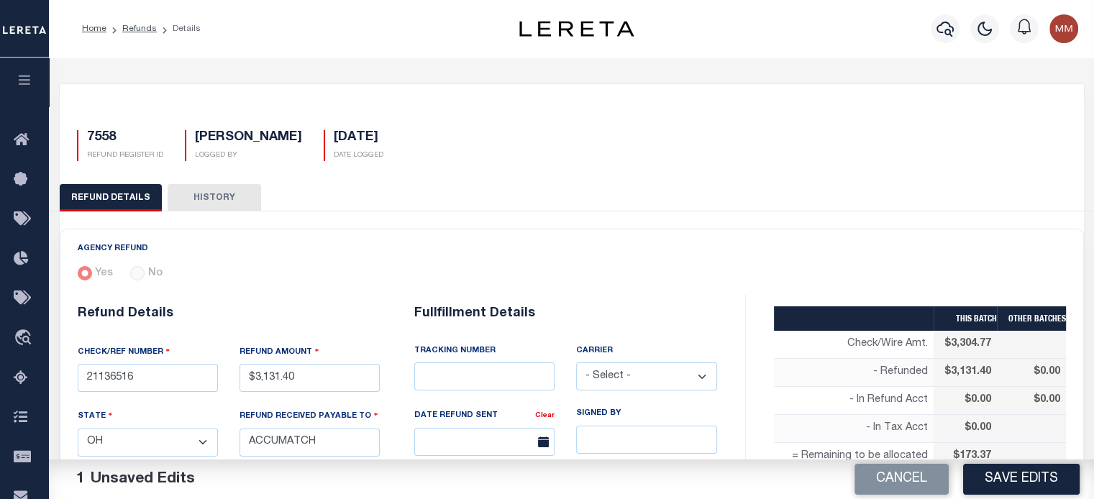
drag, startPoint x: 999, startPoint y: 474, endPoint x: 965, endPoint y: 467, distance: 34.6
click at [998, 470] on button "Save Edits" at bounding box center [1021, 479] width 117 height 31
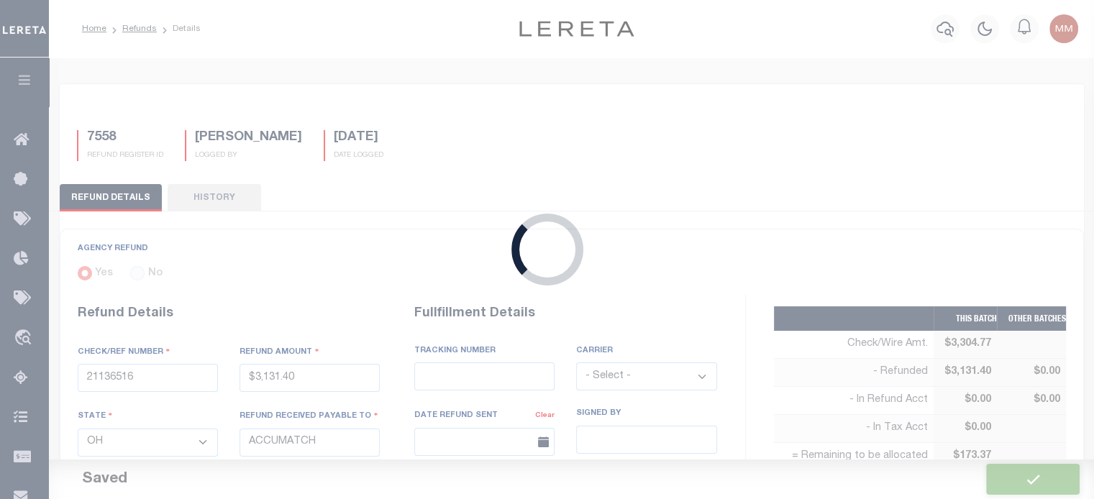
type input "$3,131.4"
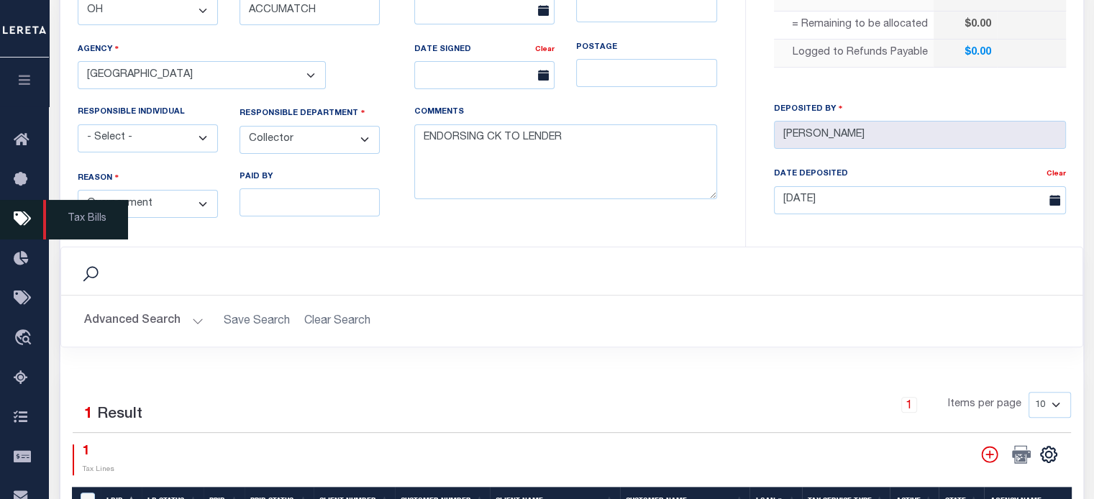
scroll to position [647, 0]
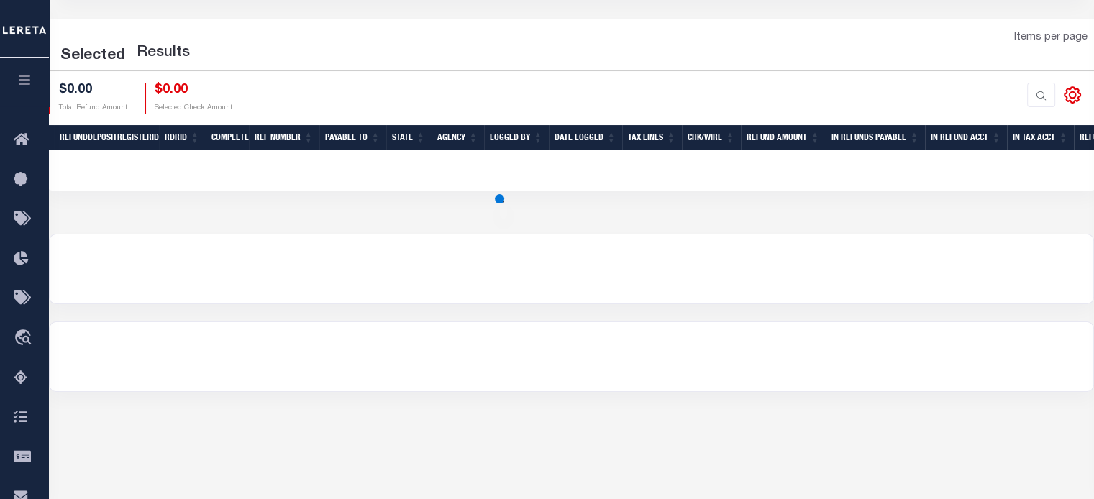
scroll to position [72, 0]
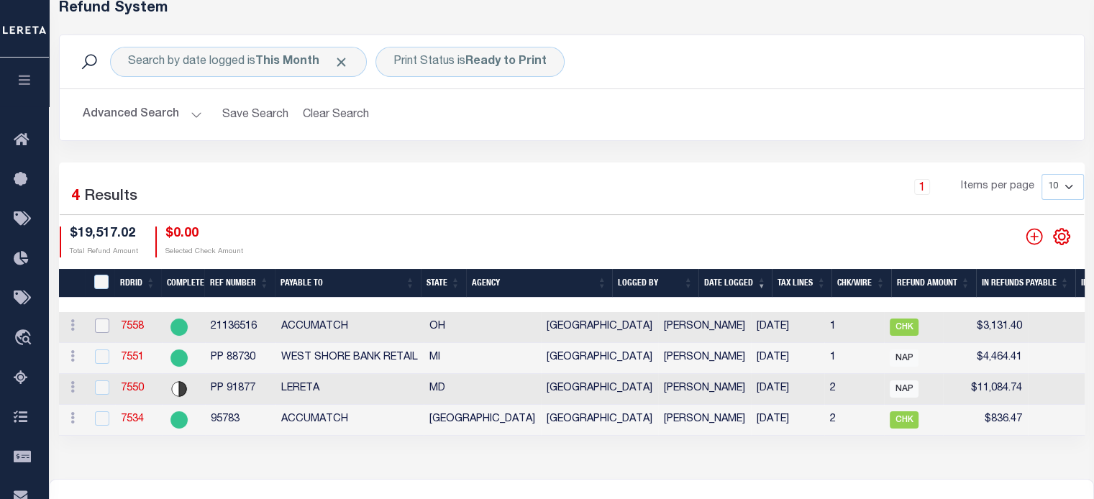
click at [104, 321] on input "checkbox" at bounding box center [102, 326] width 14 height 14
checkbox input "true"
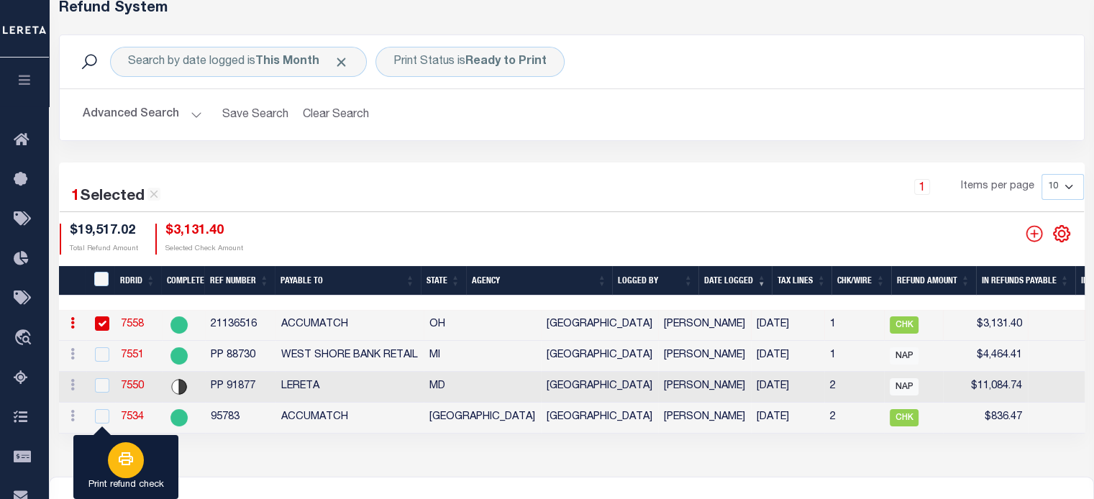
click at [160, 459] on button "Print refund check" at bounding box center [125, 467] width 105 height 65
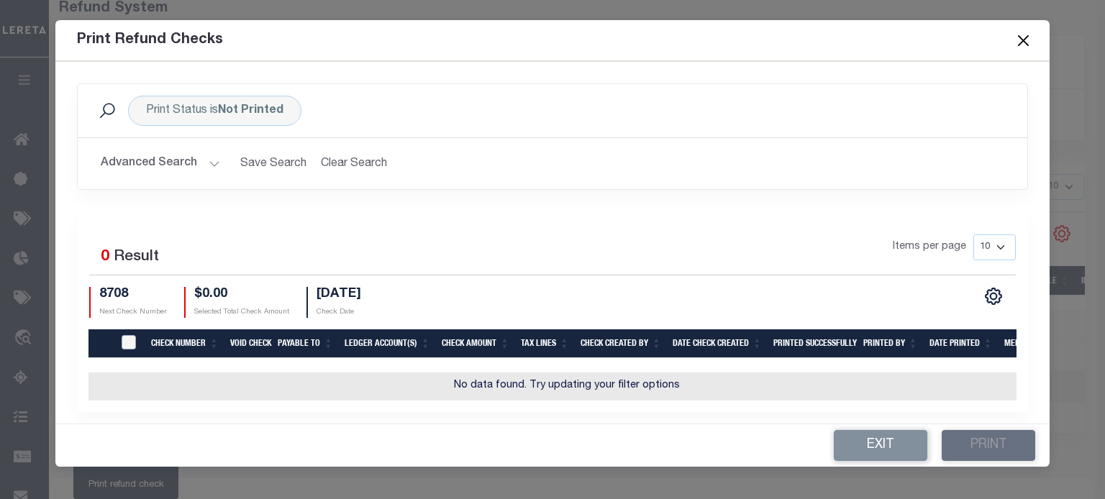
click at [127, 342] on input "TIQA Select" at bounding box center [129, 342] width 14 height 14
checkbox input "true"
click at [114, 378] on td "No data found. Try updating your filter options" at bounding box center [566, 387] width 956 height 28
click at [782, 254] on div "Items per page 10 25 50 100" at bounding box center [671, 252] width 690 height 37
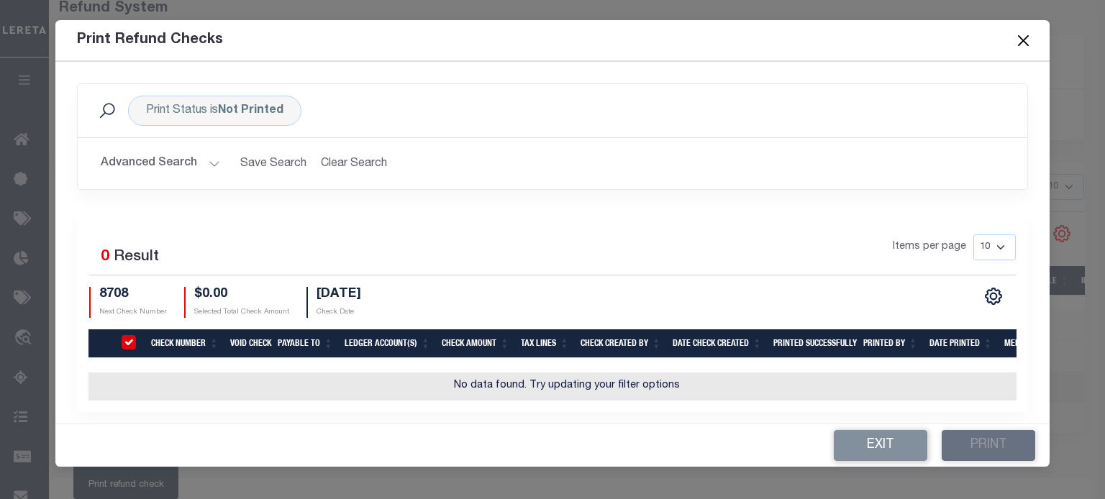
click at [1018, 36] on button "Close" at bounding box center [1022, 40] width 19 height 19
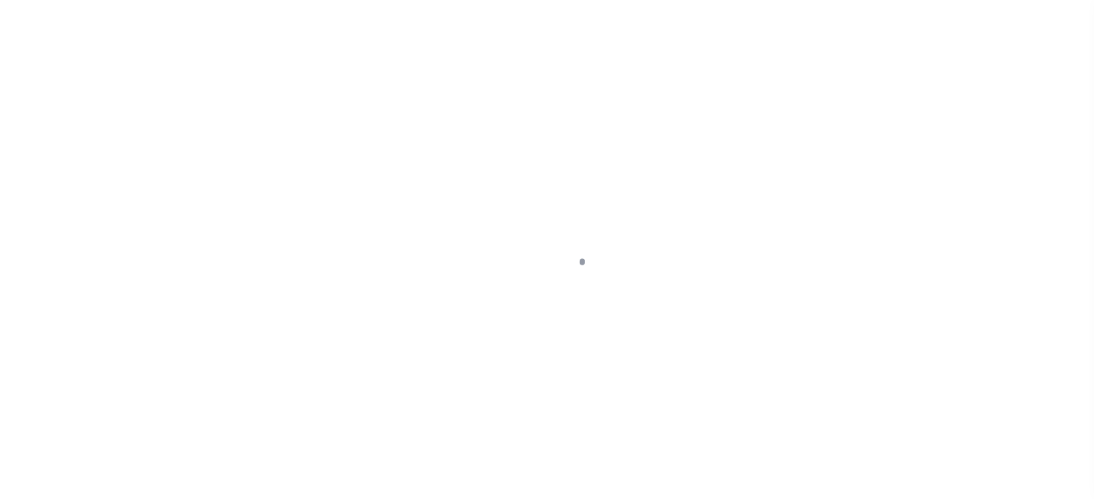
scroll to position [204, 0]
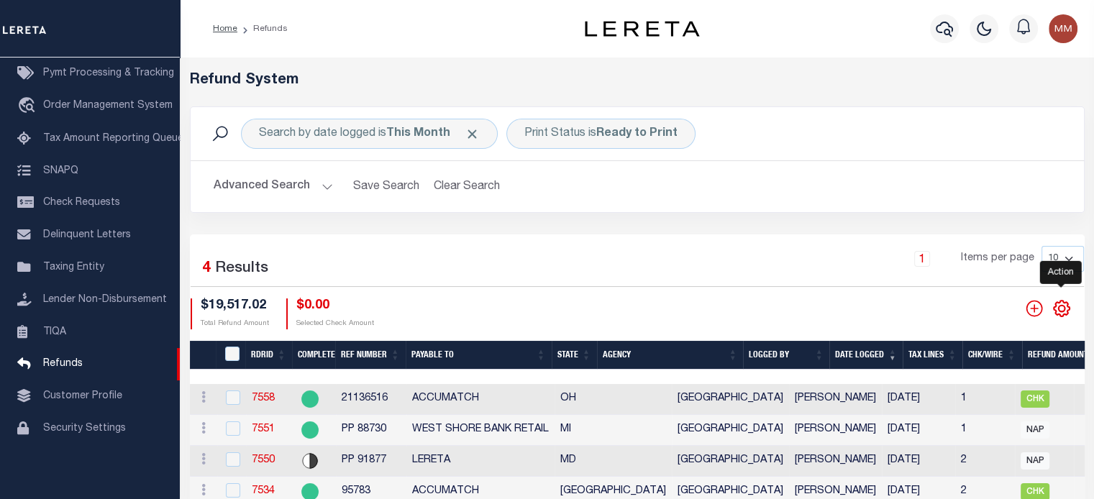
click at [1060, 309] on icon "" at bounding box center [1061, 308] width 19 height 19
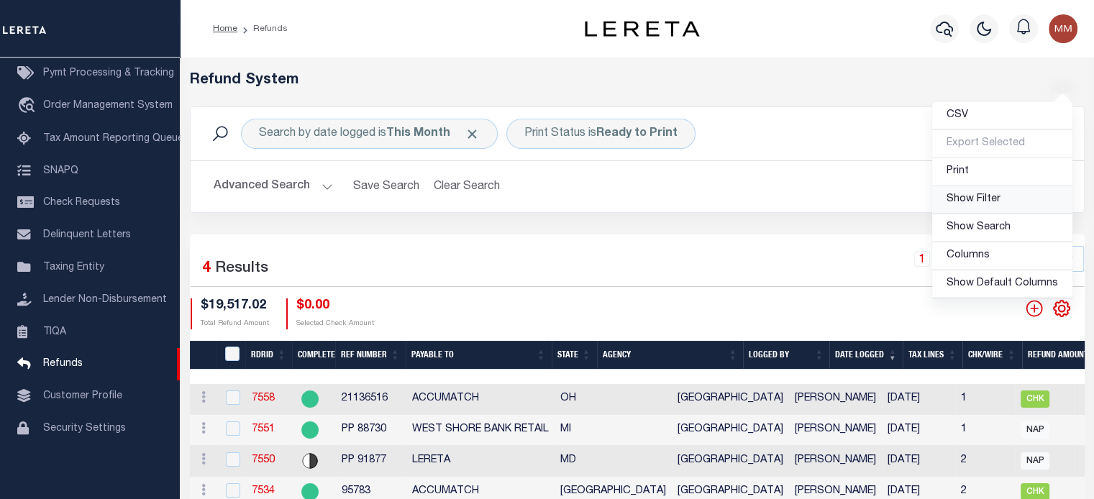
click at [990, 202] on span "Show Filter" at bounding box center [973, 199] width 54 height 10
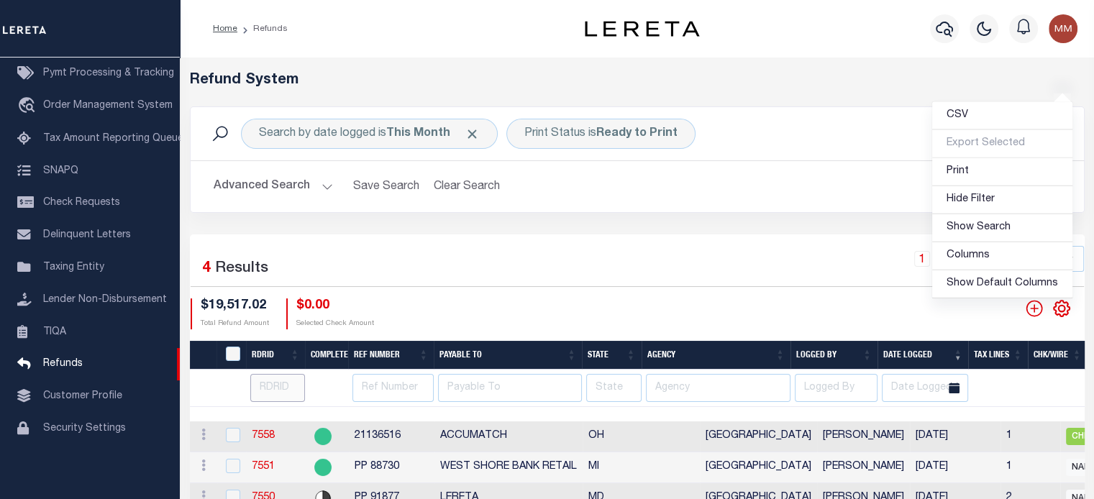
click at [285, 380] on input "number" at bounding box center [277, 388] width 55 height 28
type input "7550"
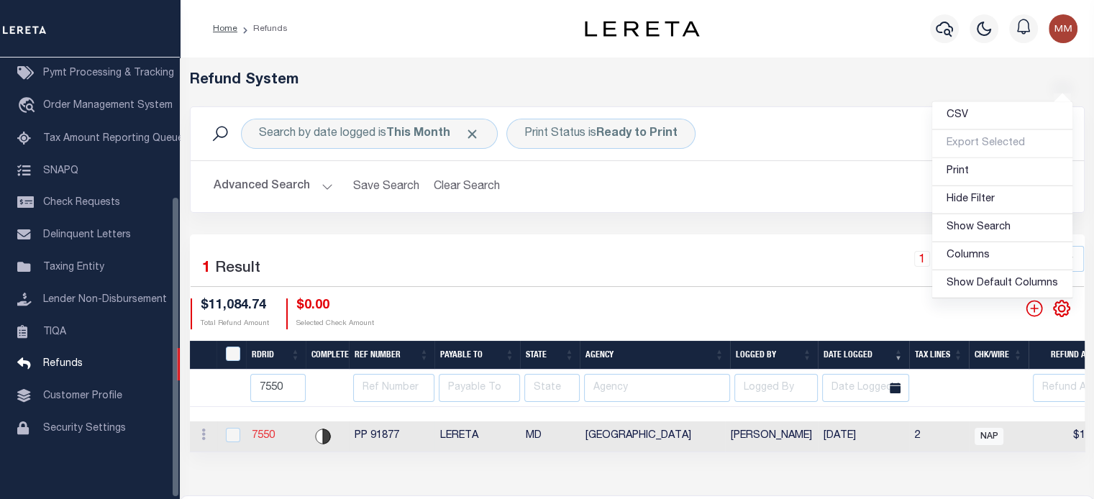
click at [265, 433] on link "7550" at bounding box center [263, 436] width 23 height 10
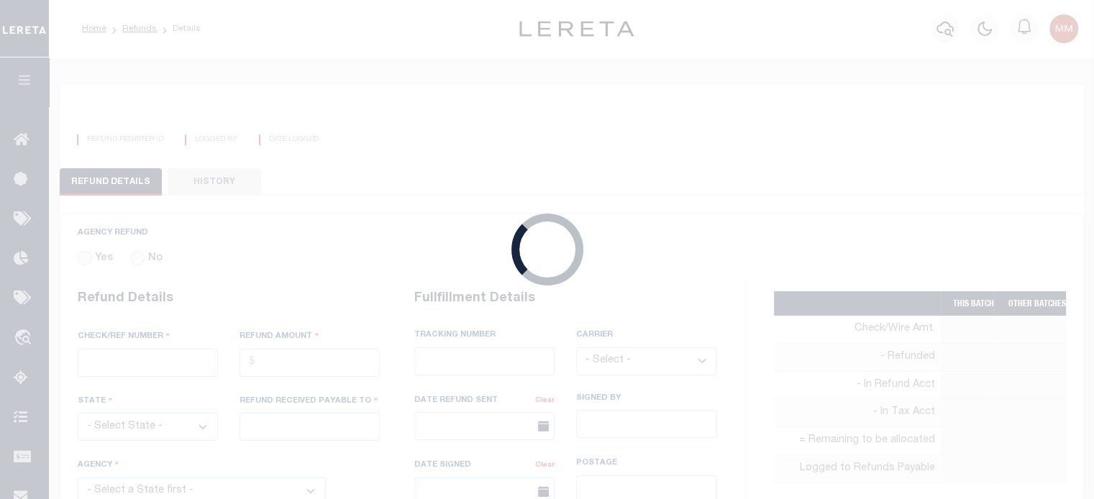
radio input "true"
type input "PP 91877"
type input "$11,084.74"
select select "MD"
type input "LERETA"
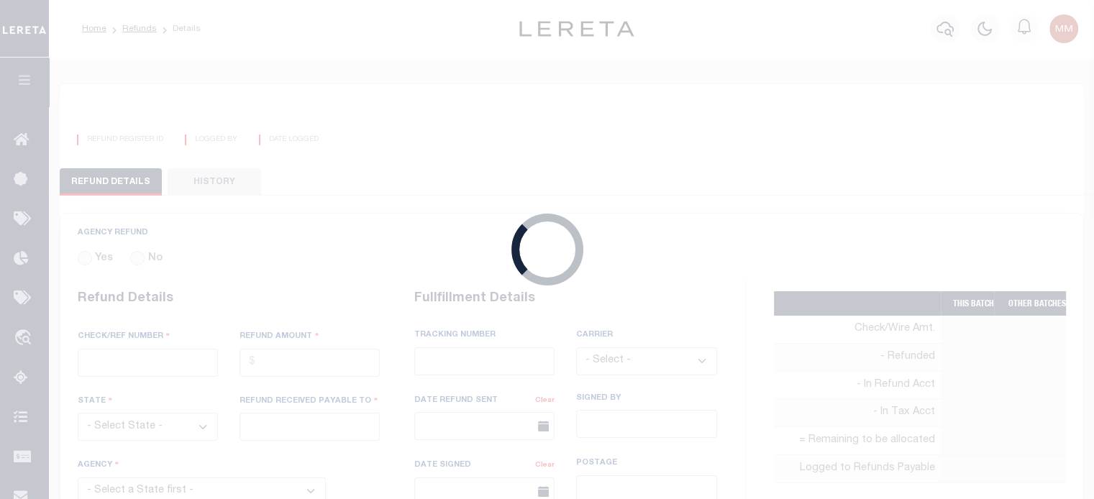
select select
select select "LOC"
select select "OVP"
type input "WIRED FUNDS"
type input "[DATE]"
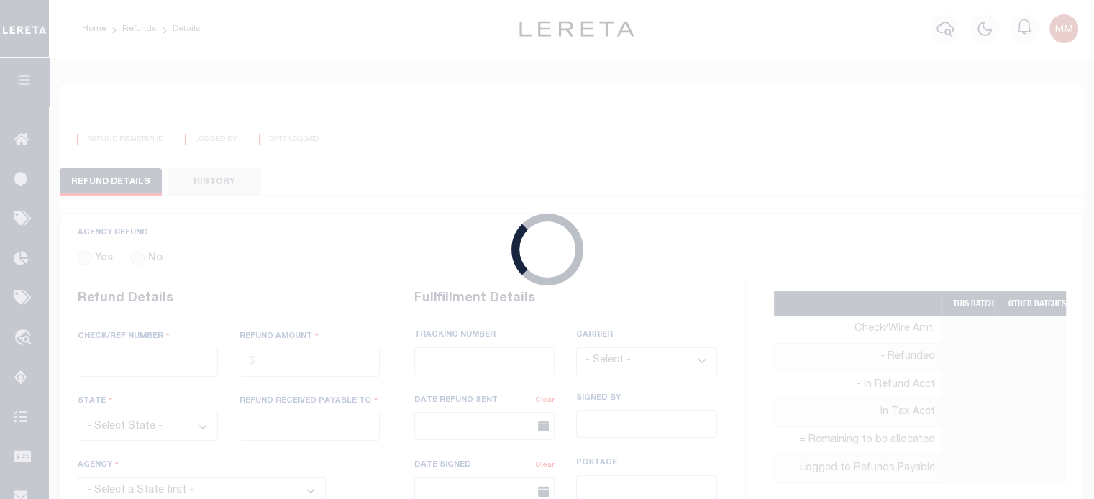
type textarea "THIS IS FROM THE RFR REPORT.PARTIAL REFUND TO RENOVO $ 6357.94"
type input "[PERSON_NAME]"
type input "[DATE]"
select select "2403300000"
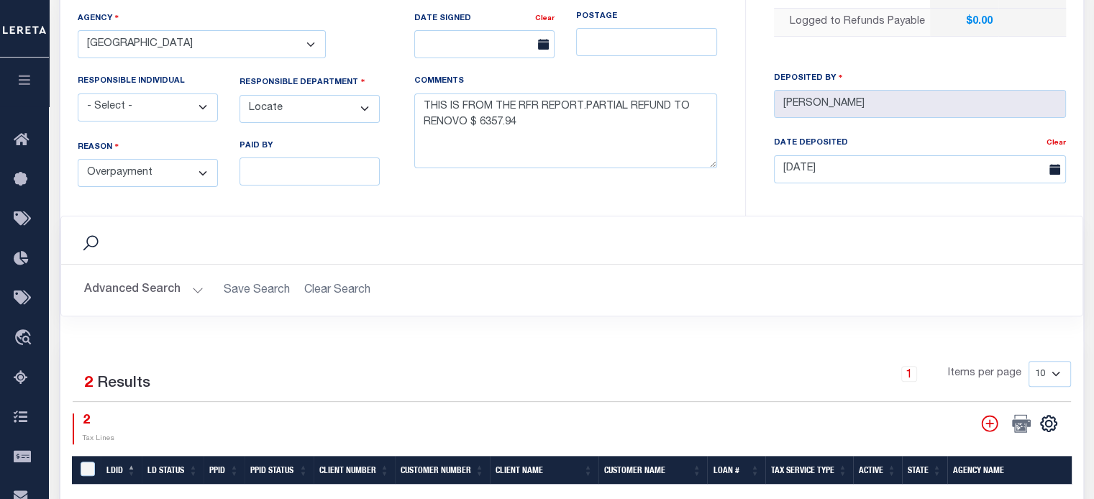
scroll to position [575, 0]
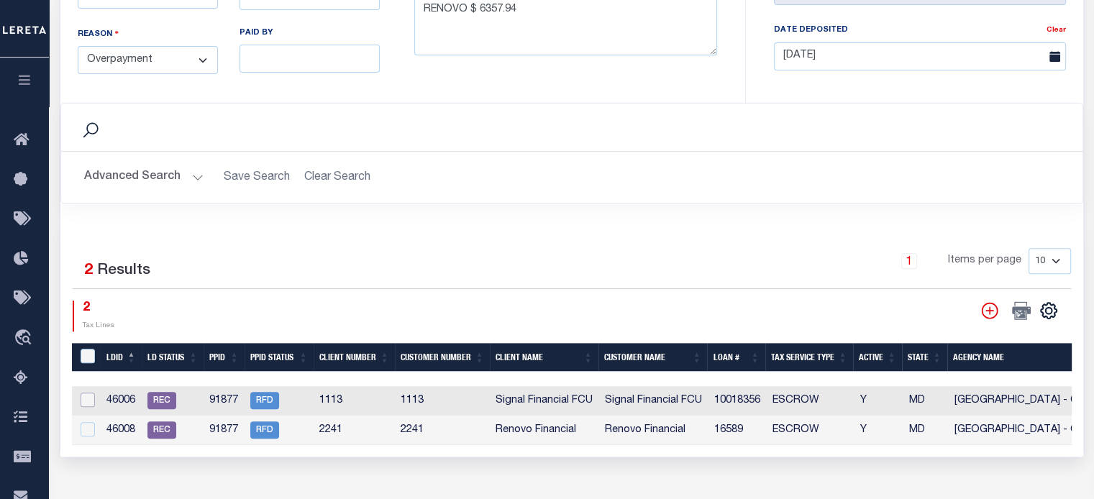
click at [84, 394] on input "checkbox" at bounding box center [88, 400] width 14 height 14
checkbox input "true"
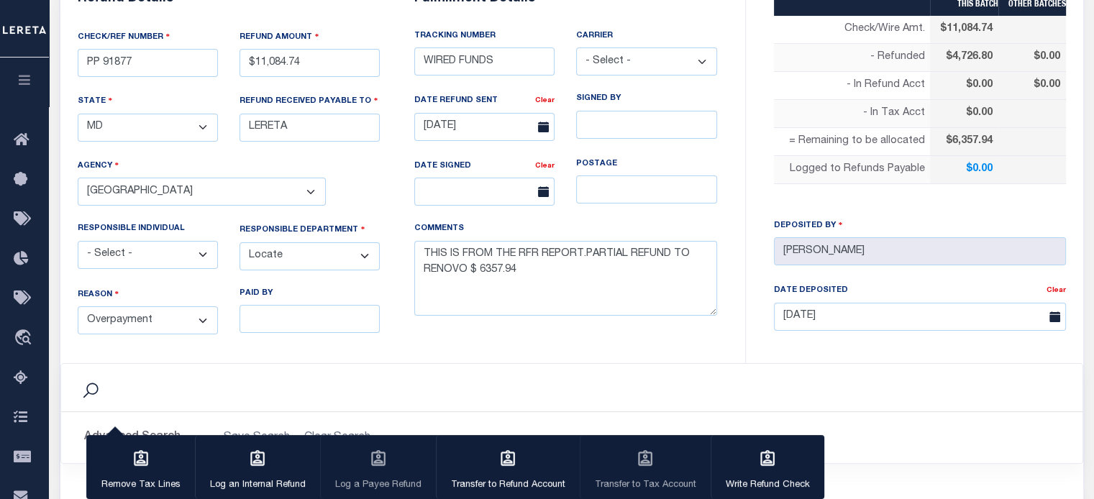
scroll to position [250, 0]
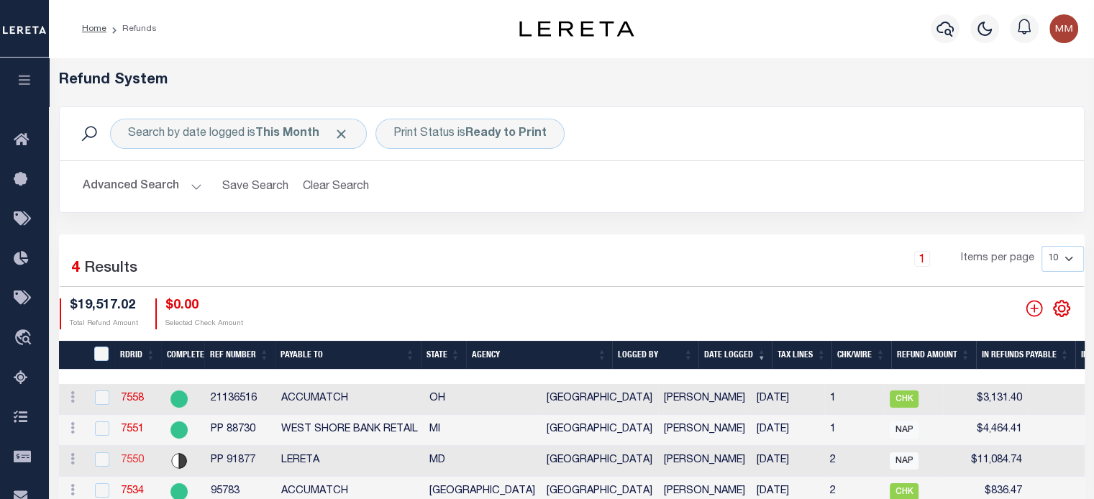
click at [135, 461] on link "7550" at bounding box center [132, 460] width 23 height 10
checkbox input "false"
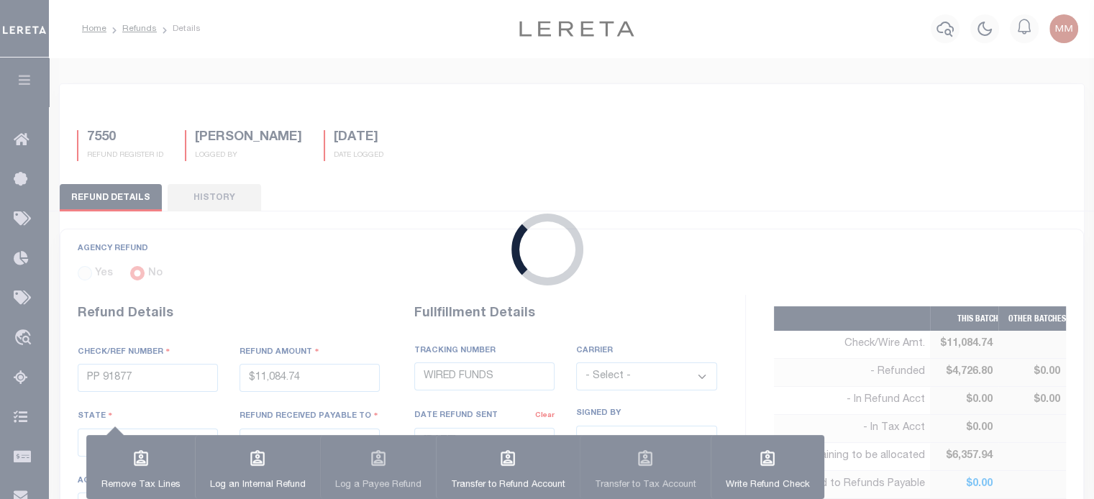
type input "$11,084.74"
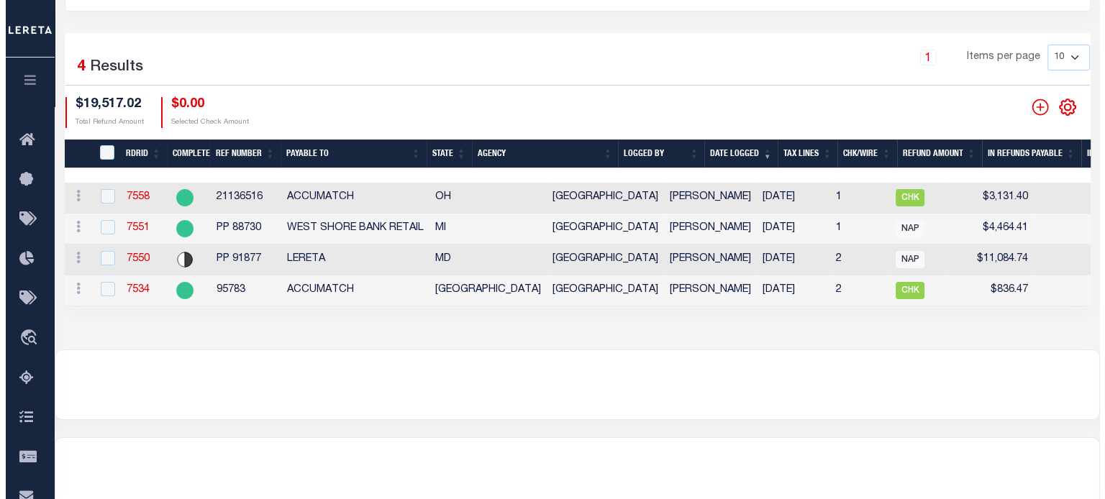
scroll to position [216, 0]
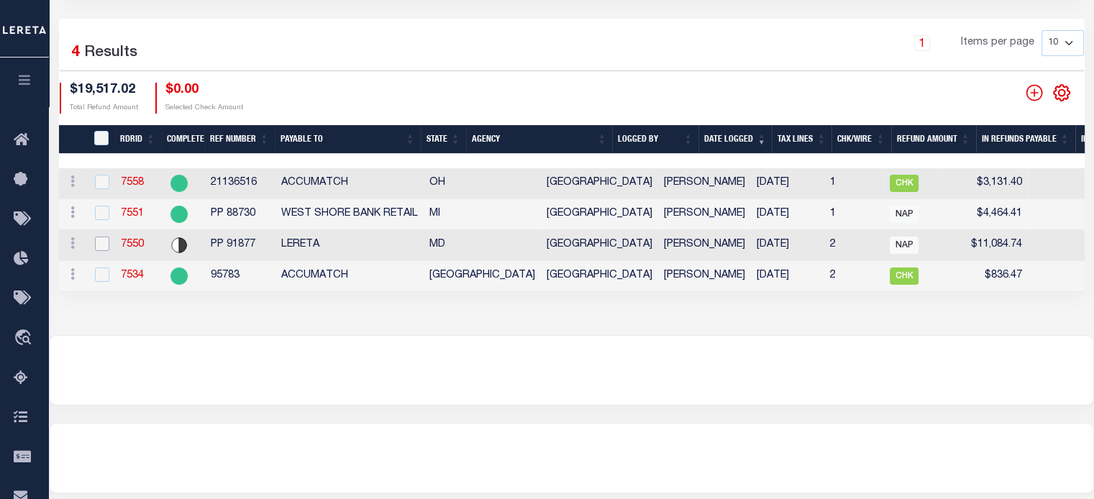
click at [105, 245] on input "checkbox" at bounding box center [102, 244] width 14 height 14
checkbox input "true"
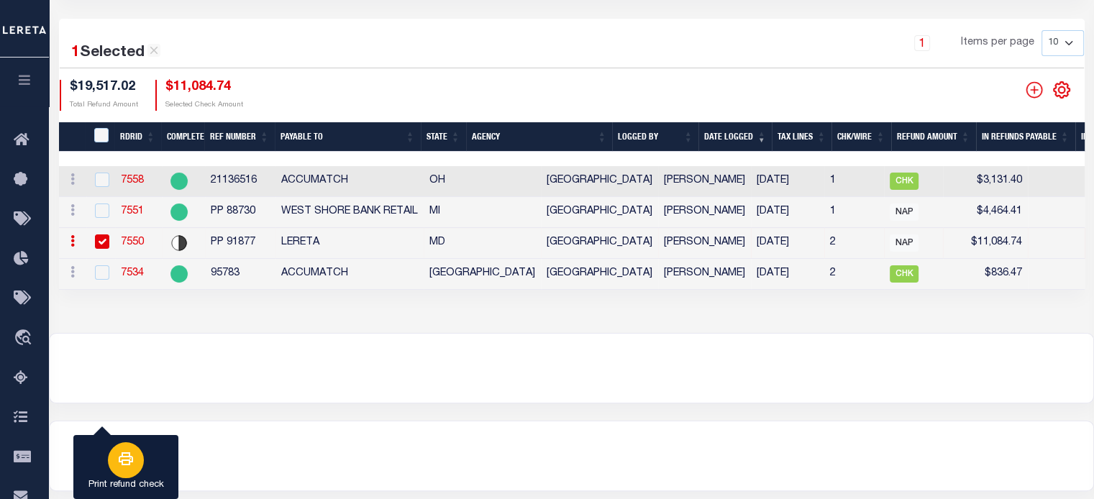
click at [155, 449] on button "Print refund check" at bounding box center [125, 467] width 105 height 65
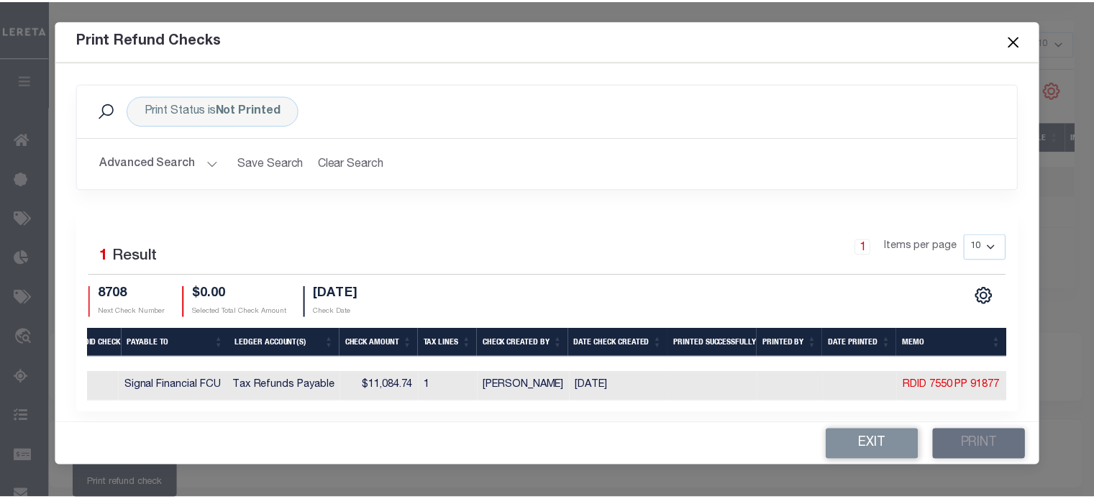
scroll to position [0, 0]
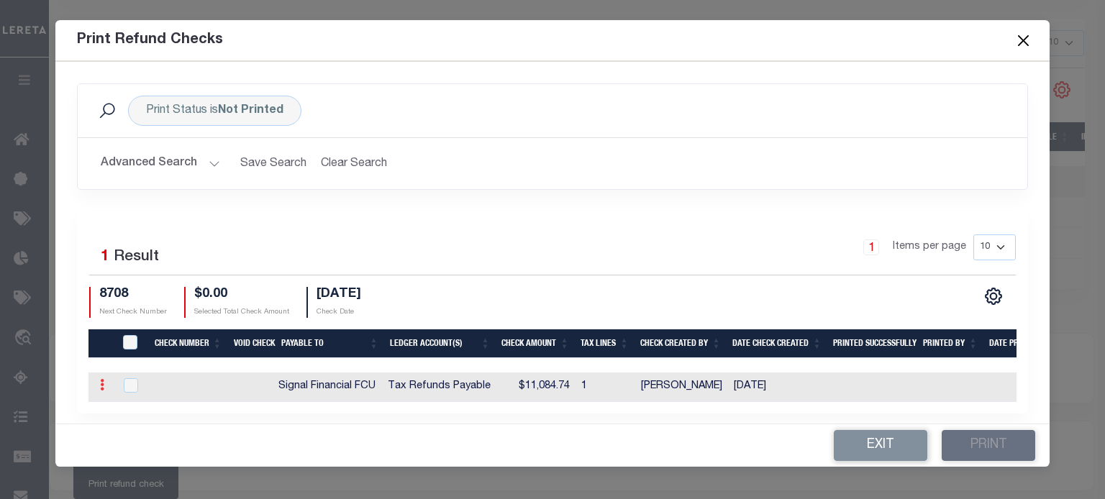
click at [101, 390] on icon at bounding box center [102, 385] width 4 height 12
click at [118, 421] on link "Memo" at bounding box center [139, 432] width 89 height 24
type textarea "RDID 7550 PP 91877"
checkbox input "true"
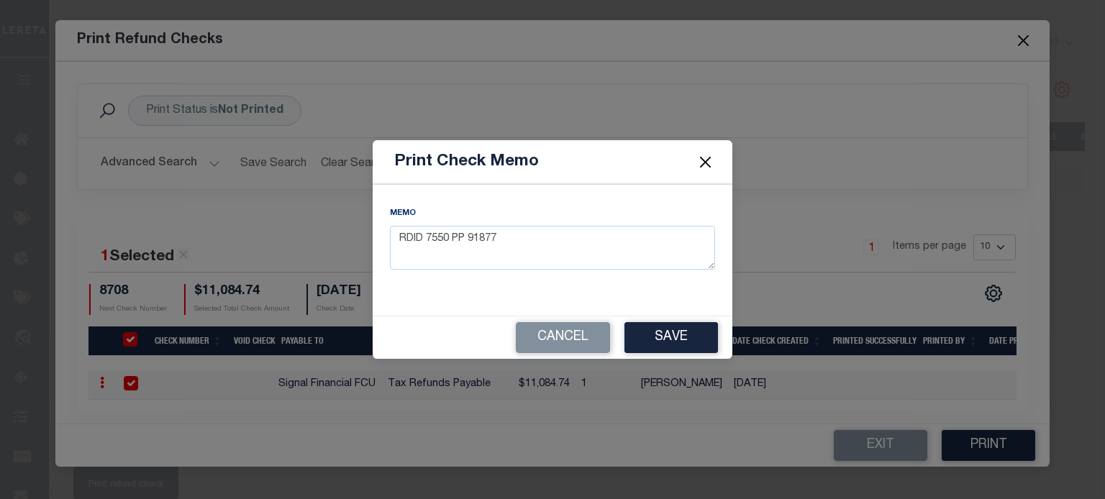
drag, startPoint x: 713, startPoint y: 159, endPoint x: 700, endPoint y: 166, distance: 14.8
click at [712, 159] on button "Close" at bounding box center [705, 161] width 19 height 19
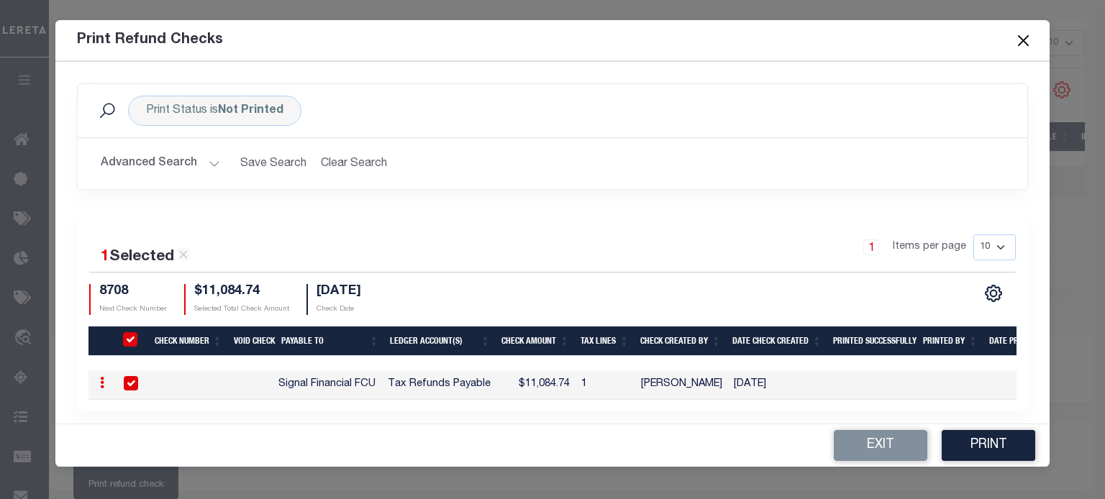
click at [1033, 34] on span at bounding box center [1022, 40] width 55 height 40
click at [1026, 39] on button "Close" at bounding box center [1022, 40] width 19 height 19
